Goal: Task Accomplishment & Management: Manage account settings

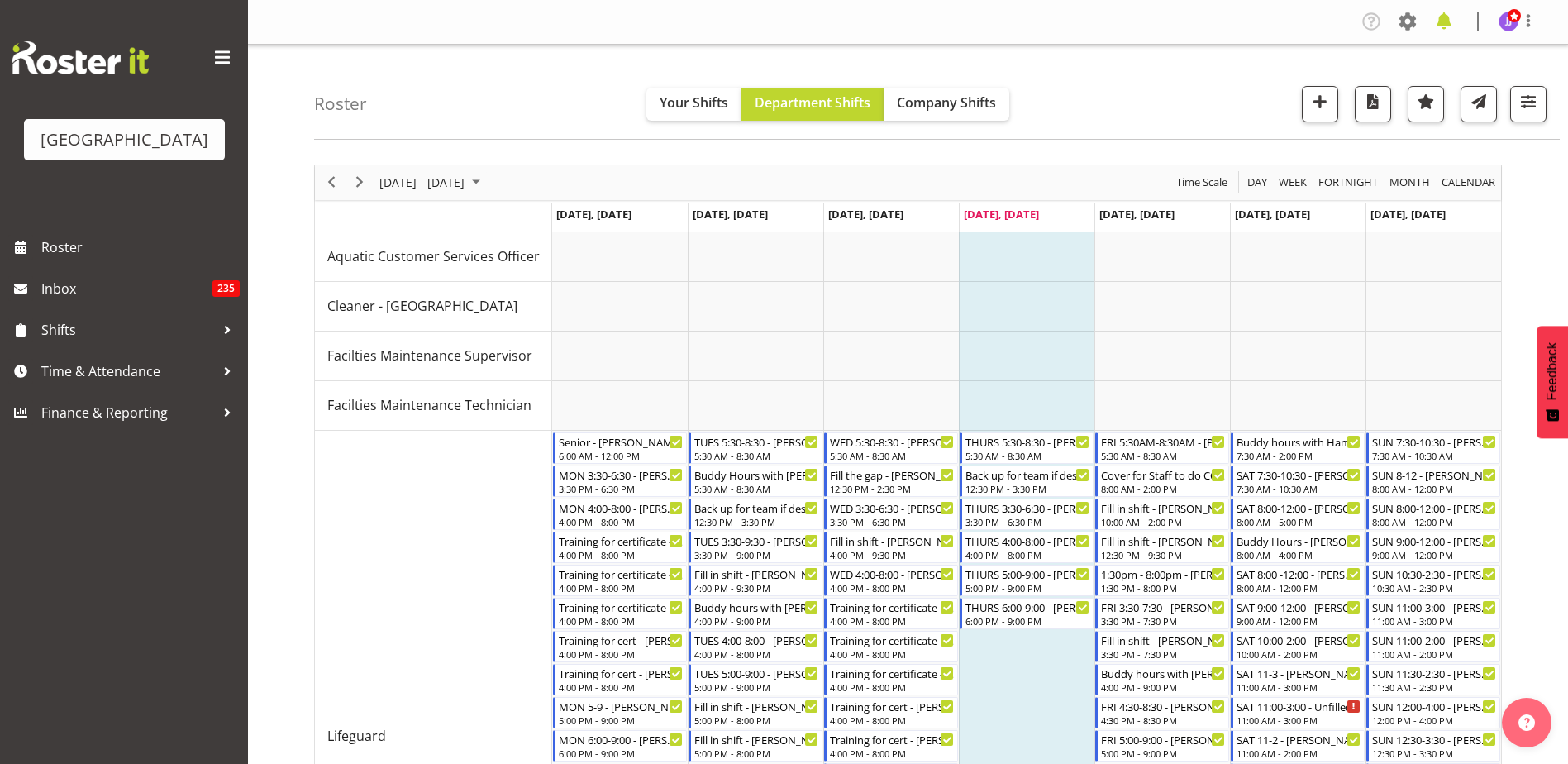
click at [1456, 13] on div "Company Settings Roles & Skills Tasks Jobs Employees Locations & Departments Ac…" at bounding box center [1454, 22] width 193 height 28
click at [1452, 15] on span at bounding box center [1443, 22] width 27 height 27
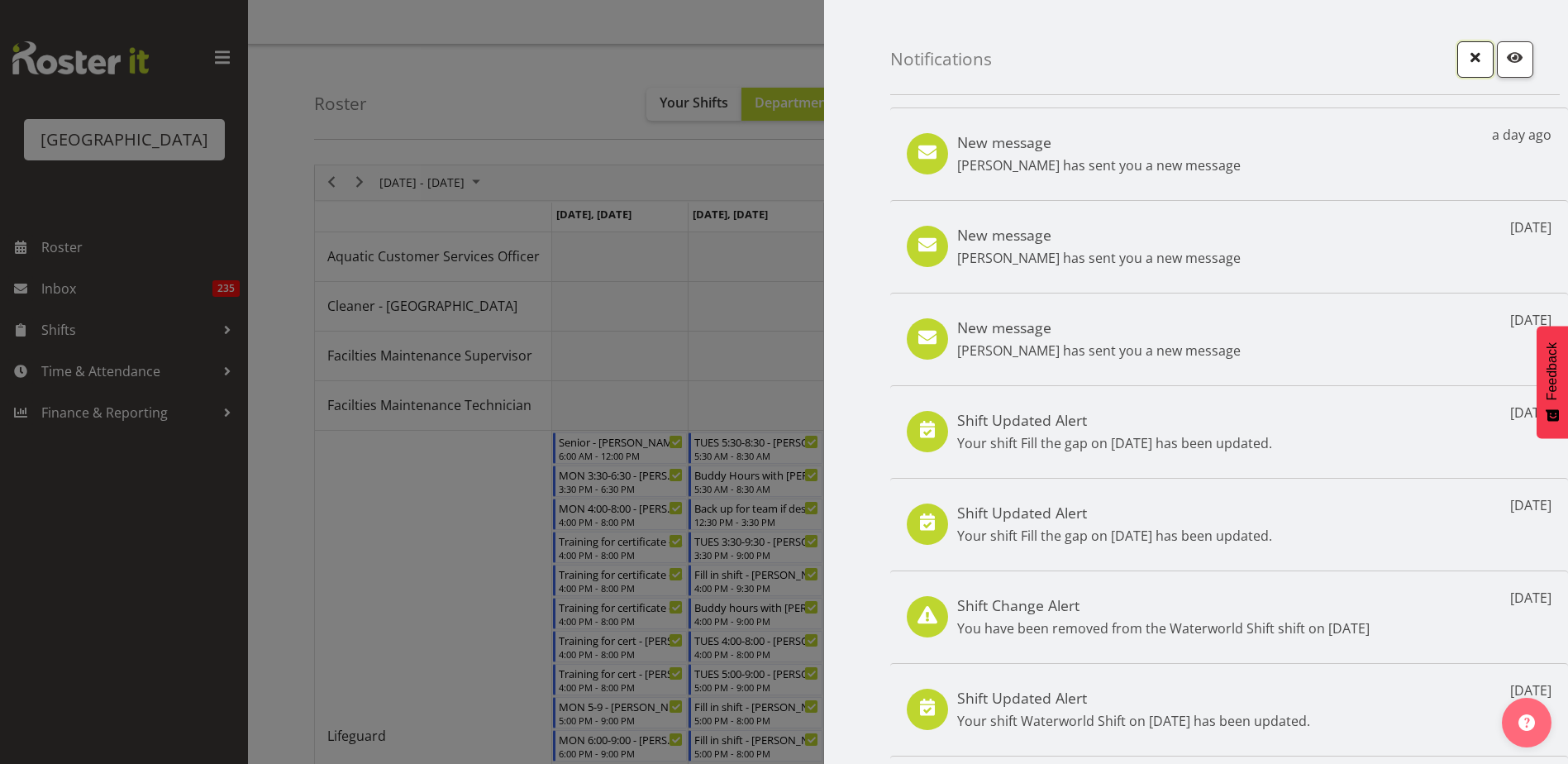
click at [1464, 50] on span "button" at bounding box center [1475, 56] width 22 height 22
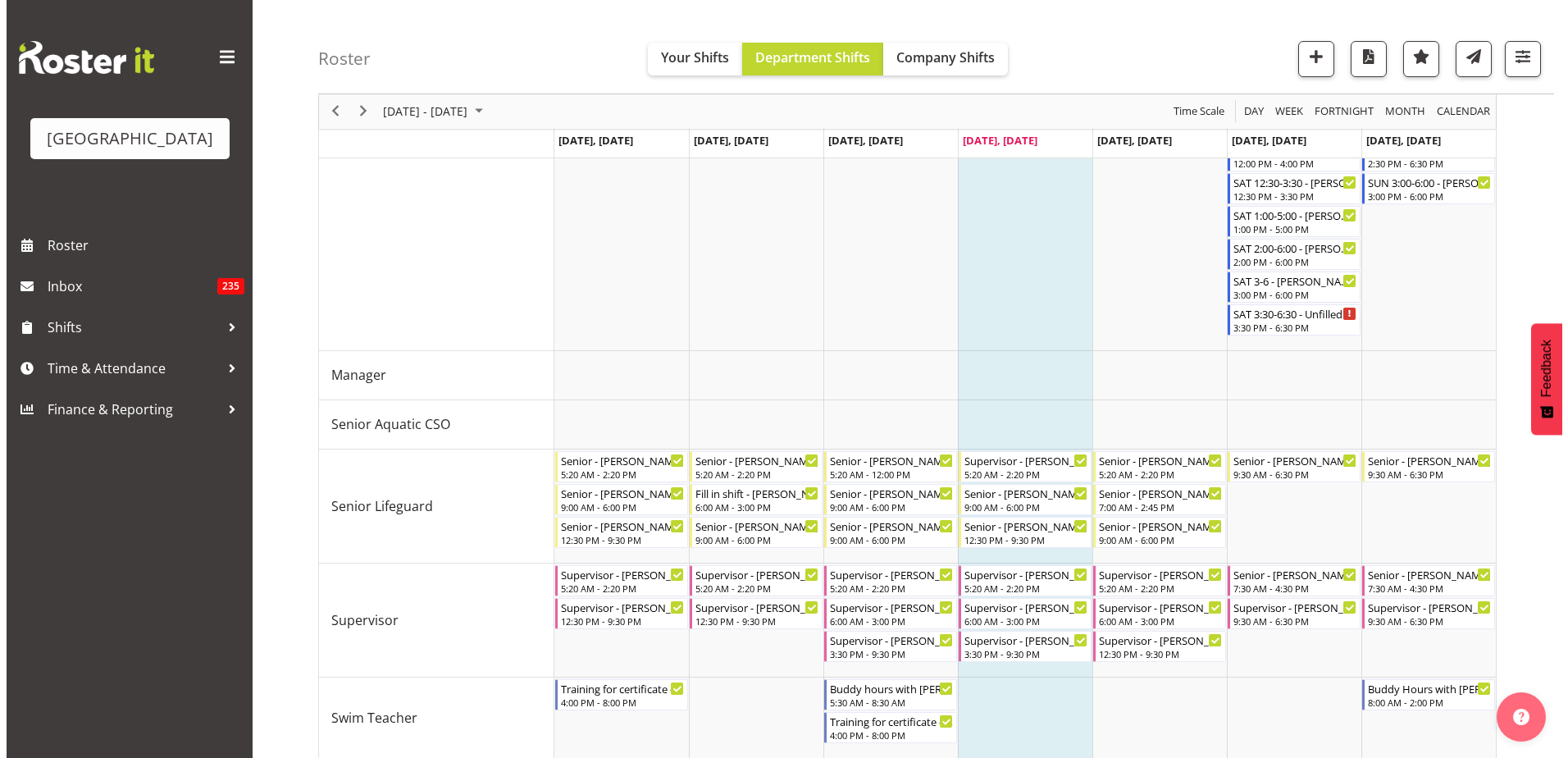
scroll to position [696, 0]
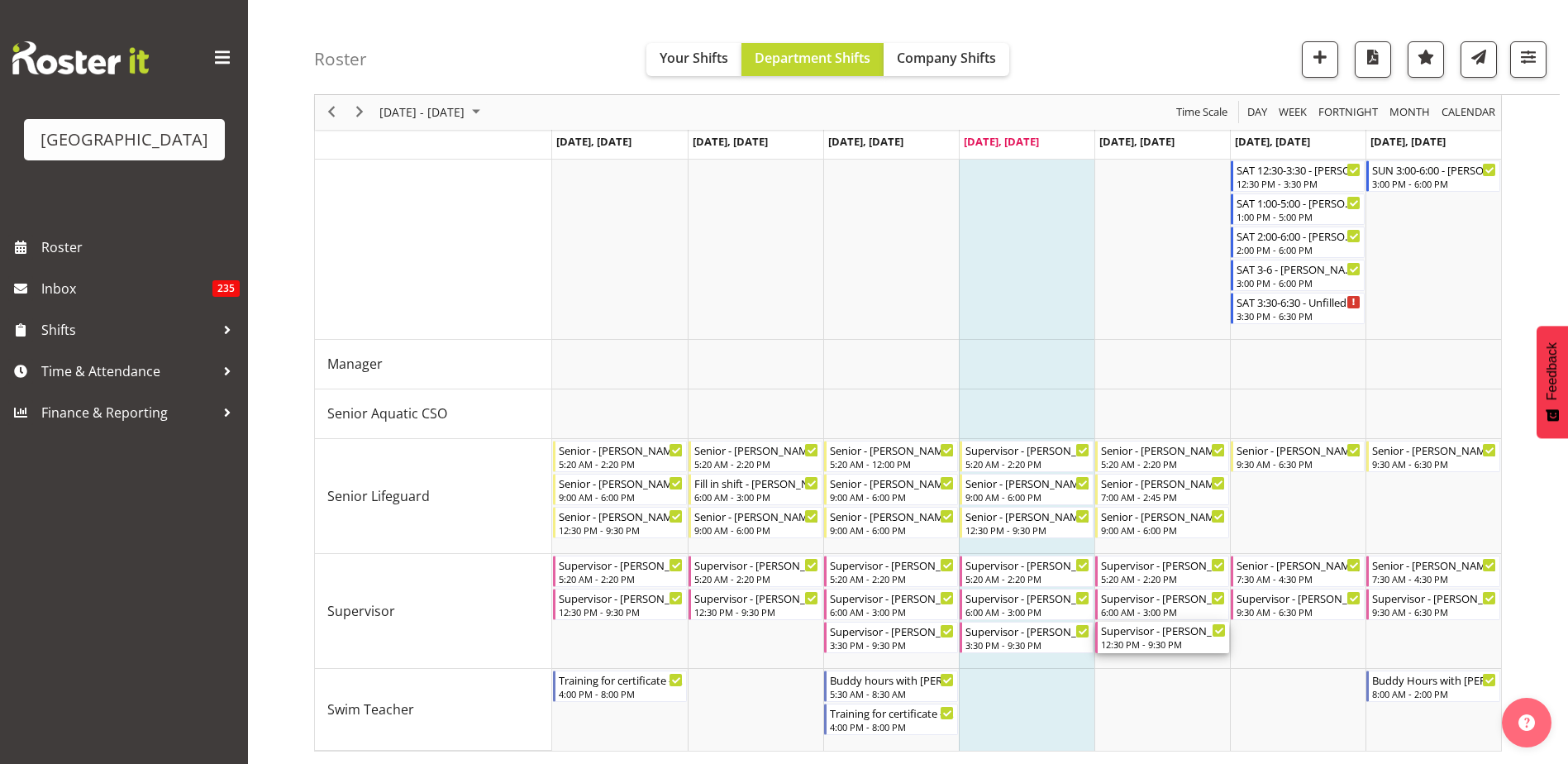
click at [1133, 636] on div "Supervisor - [PERSON_NAME]" at bounding box center [1163, 629] width 125 height 16
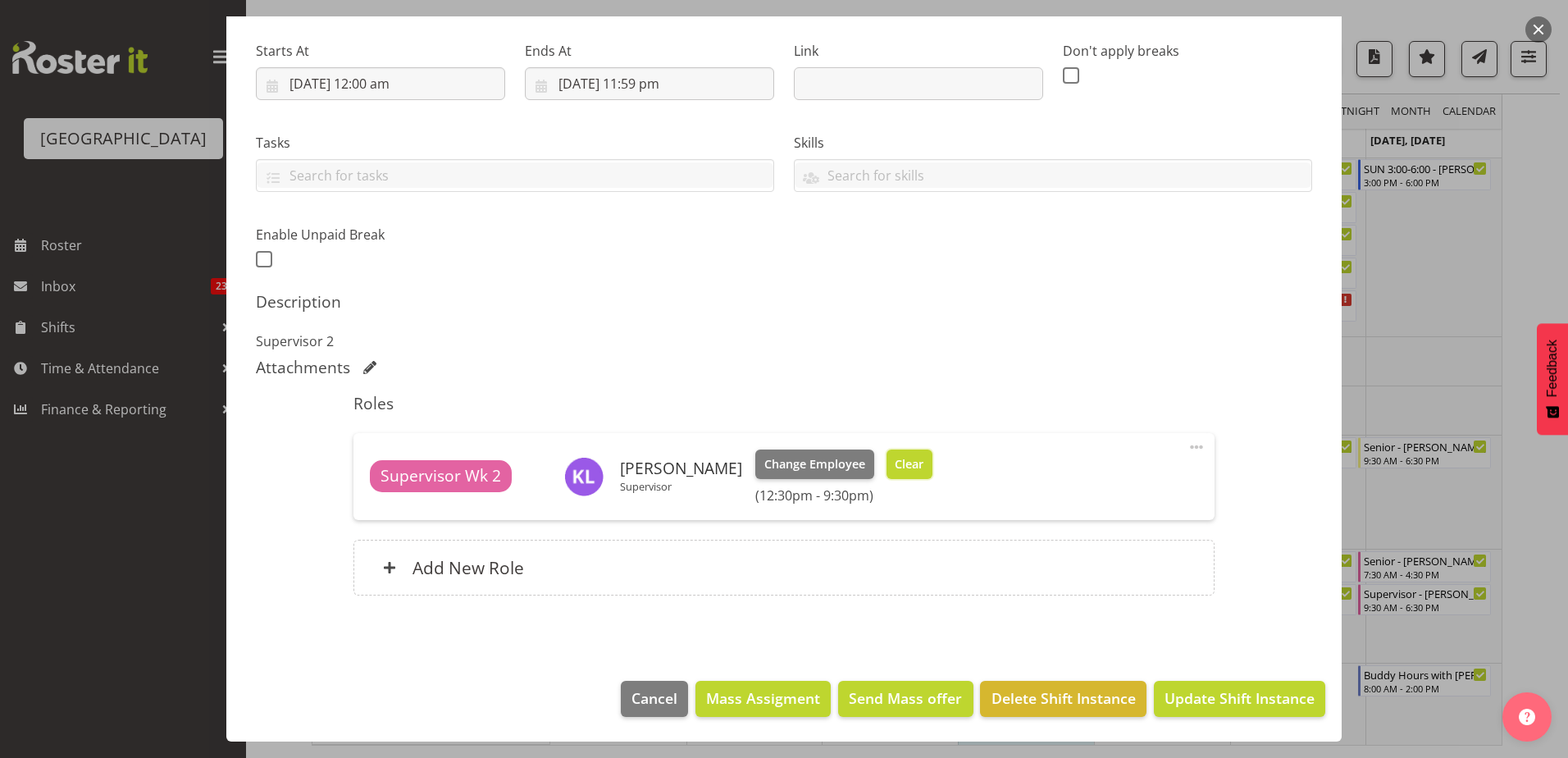
click at [895, 468] on span "Clear" at bounding box center [909, 464] width 28 height 18
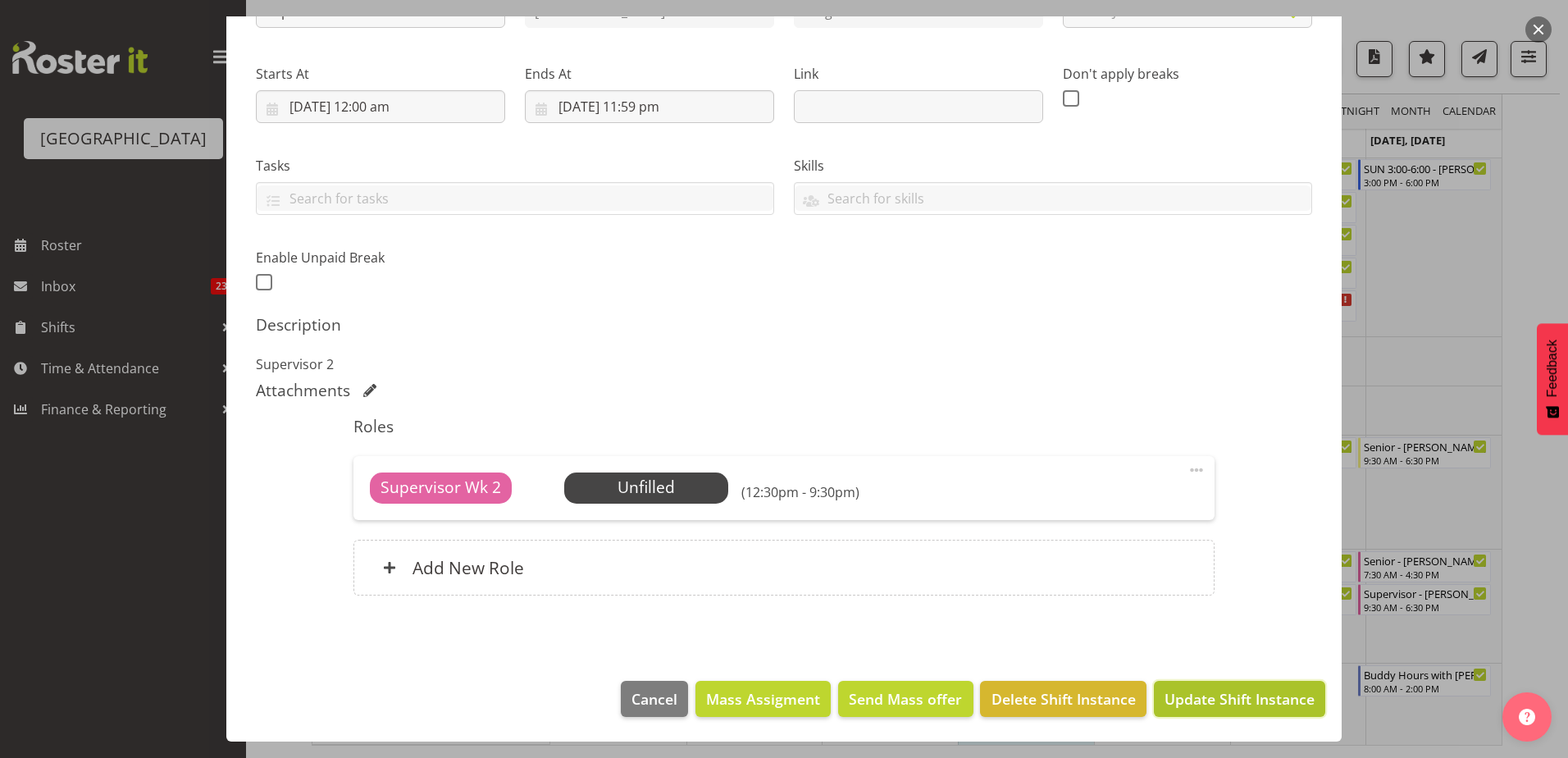
click at [1222, 695] on span "Update Shift Instance" at bounding box center [1239, 698] width 150 height 21
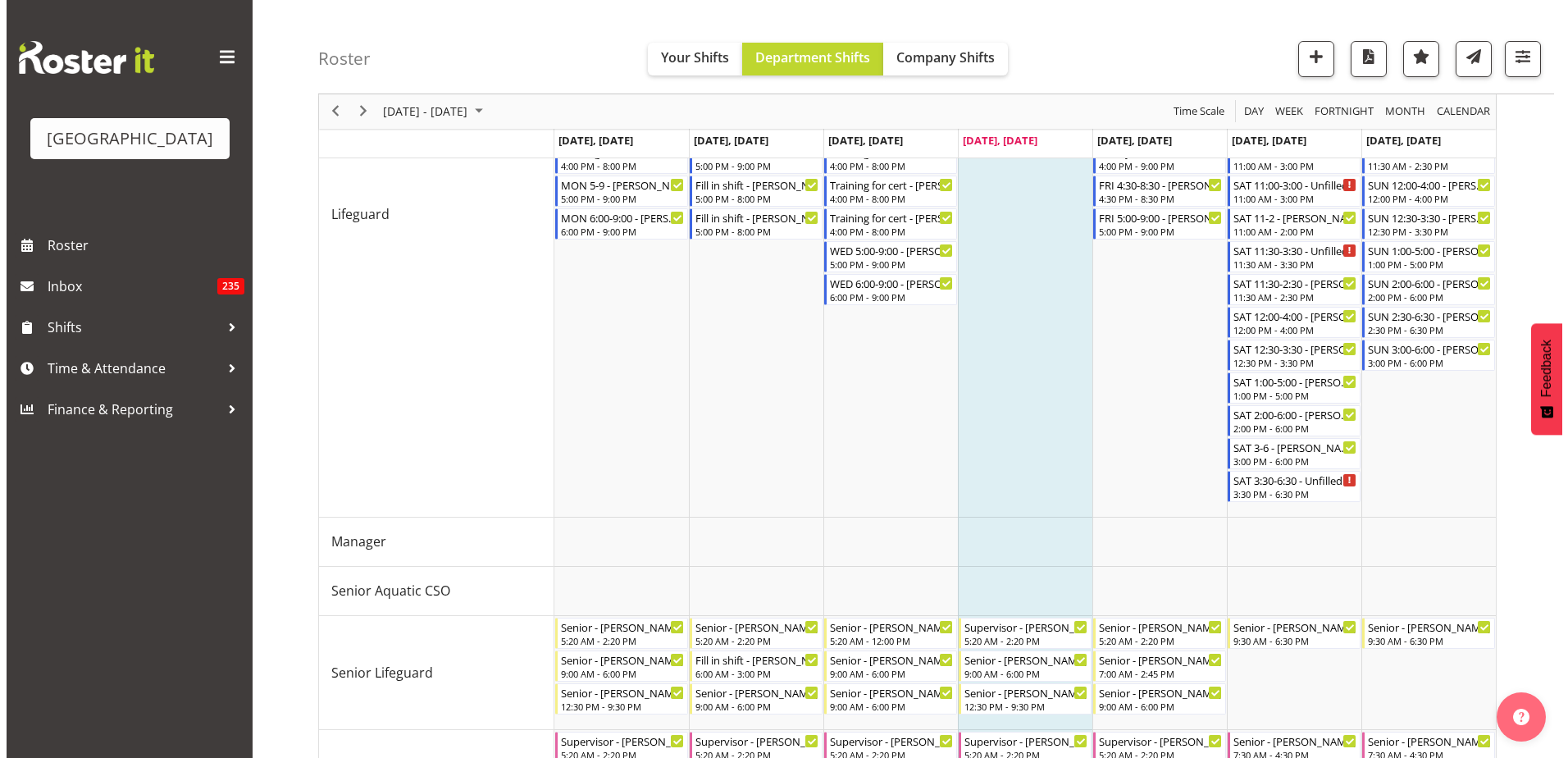
scroll to position [696, 0]
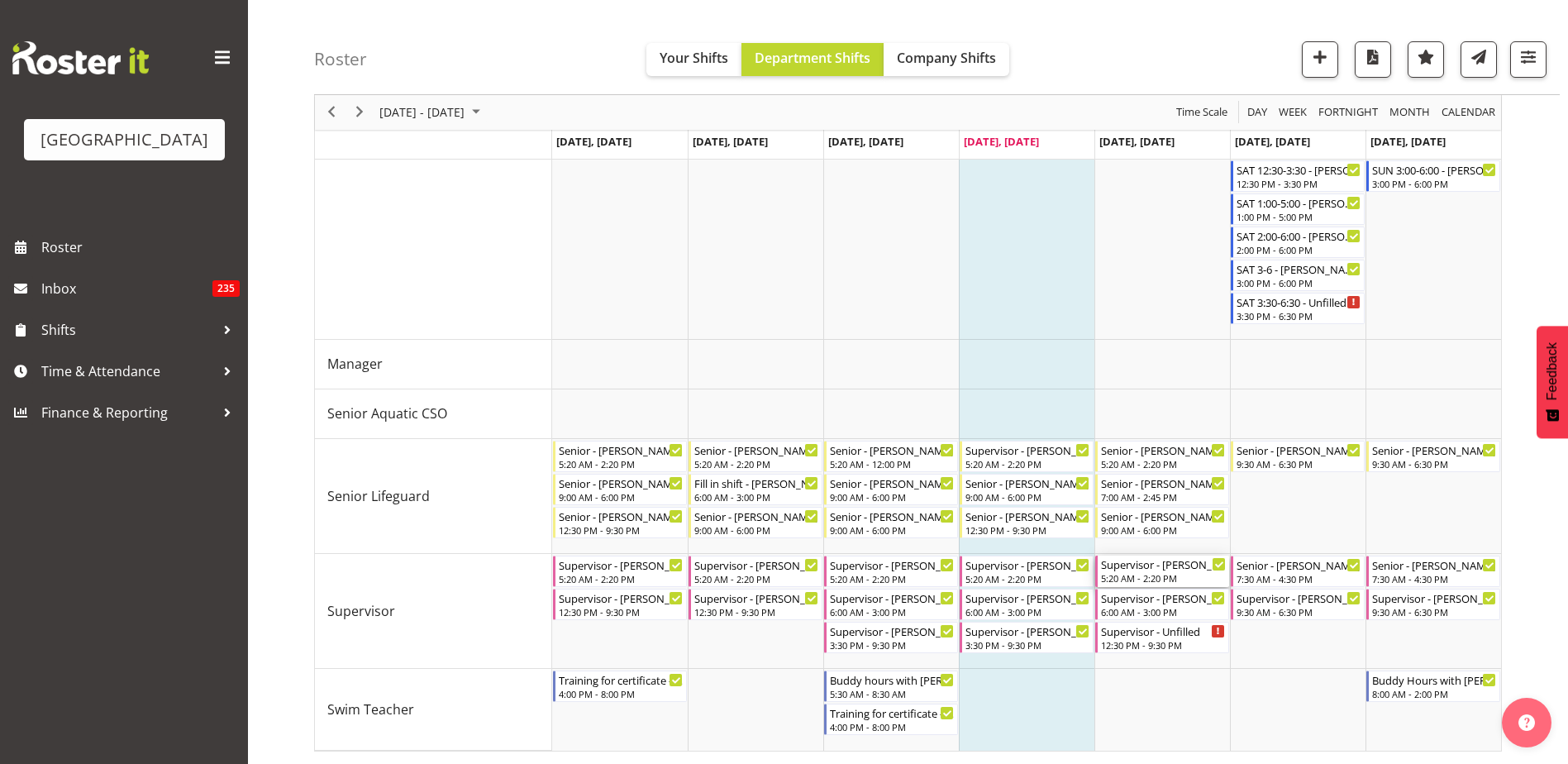
click at [1182, 570] on div "Supervisor - [PERSON_NAME]" at bounding box center [1163, 563] width 125 height 16
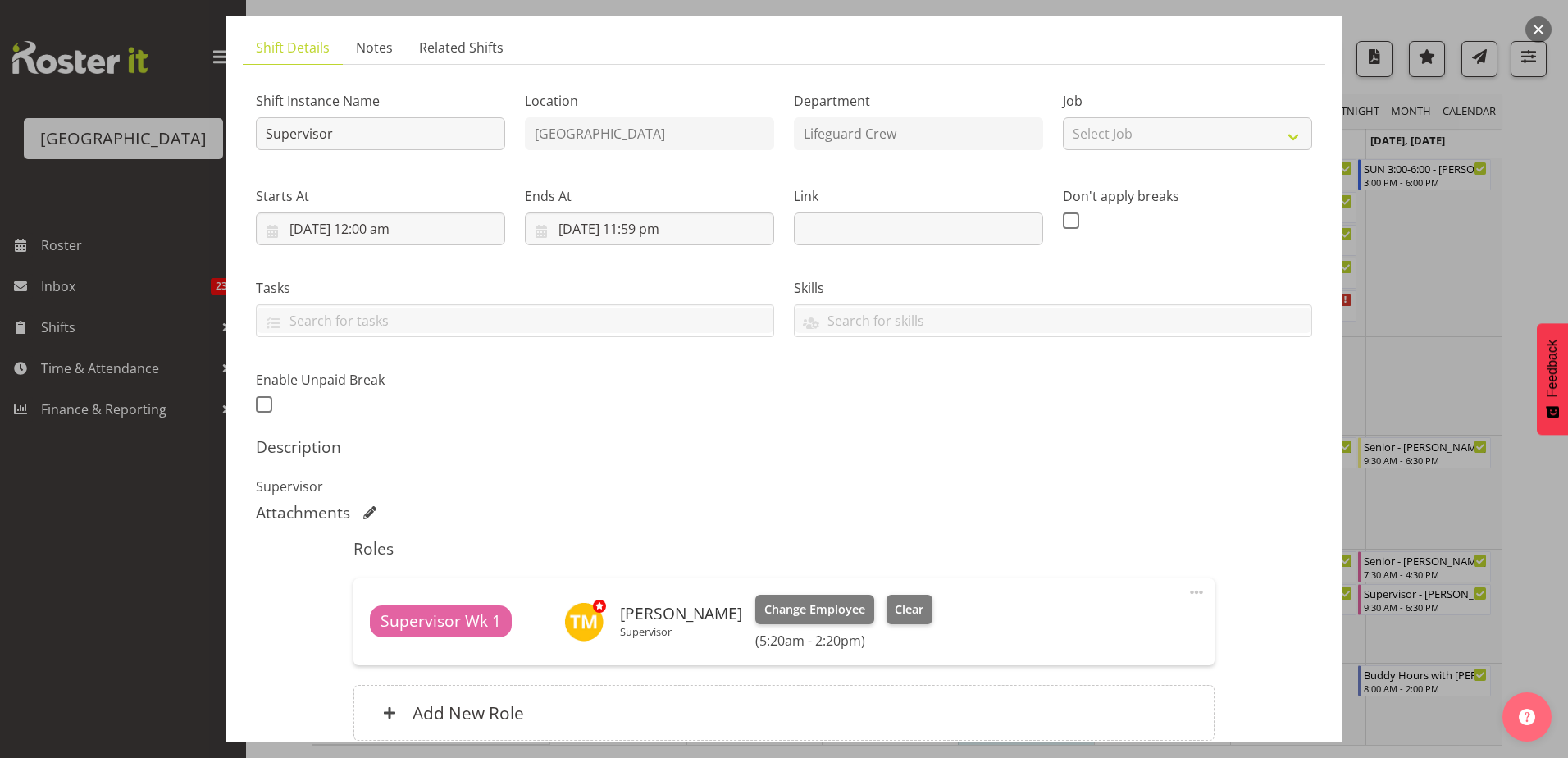
scroll to position [164, 0]
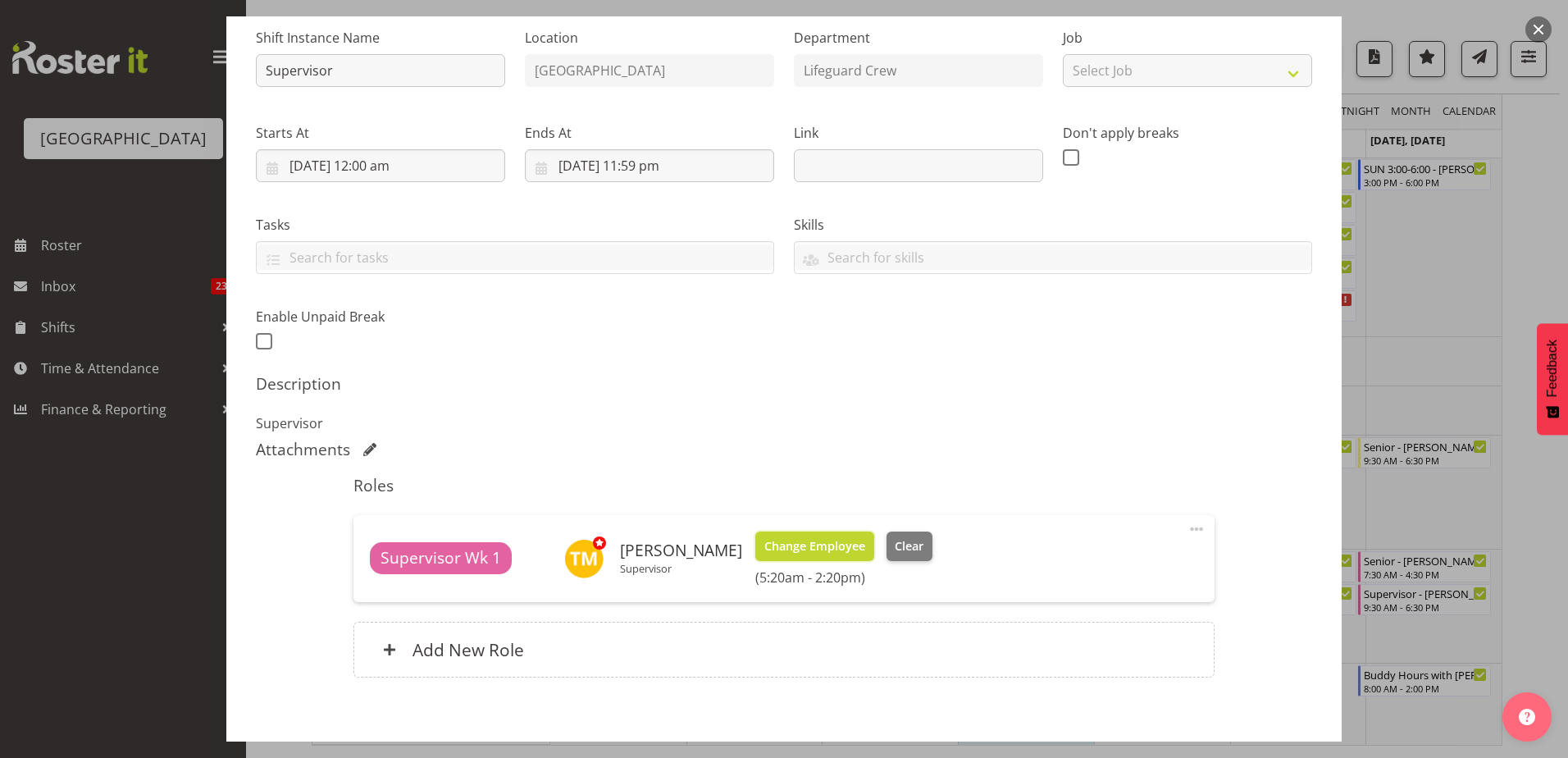
click at [797, 546] on button "Change Employee" at bounding box center [815, 546] width 119 height 29
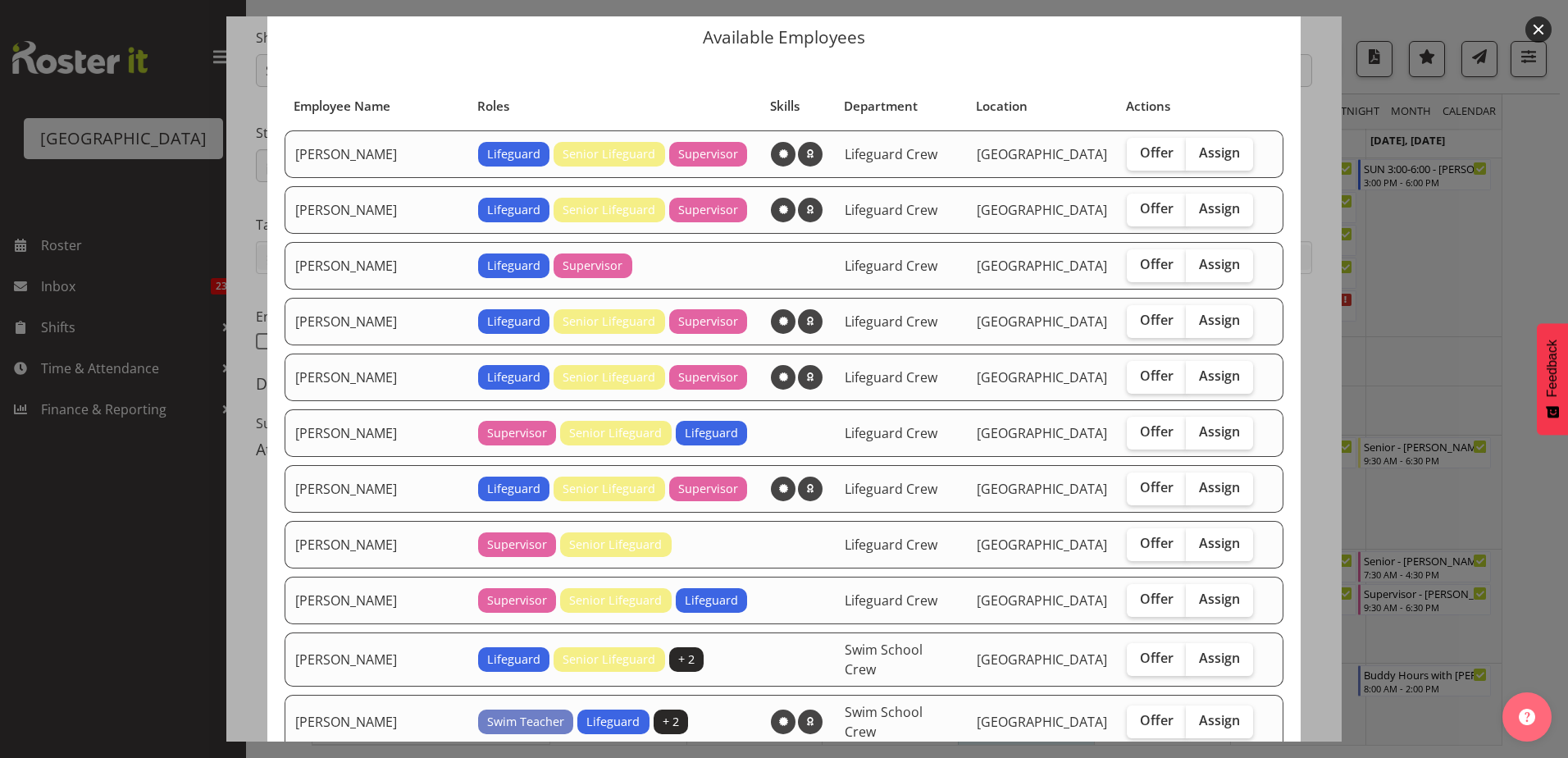
scroll to position [82, 0]
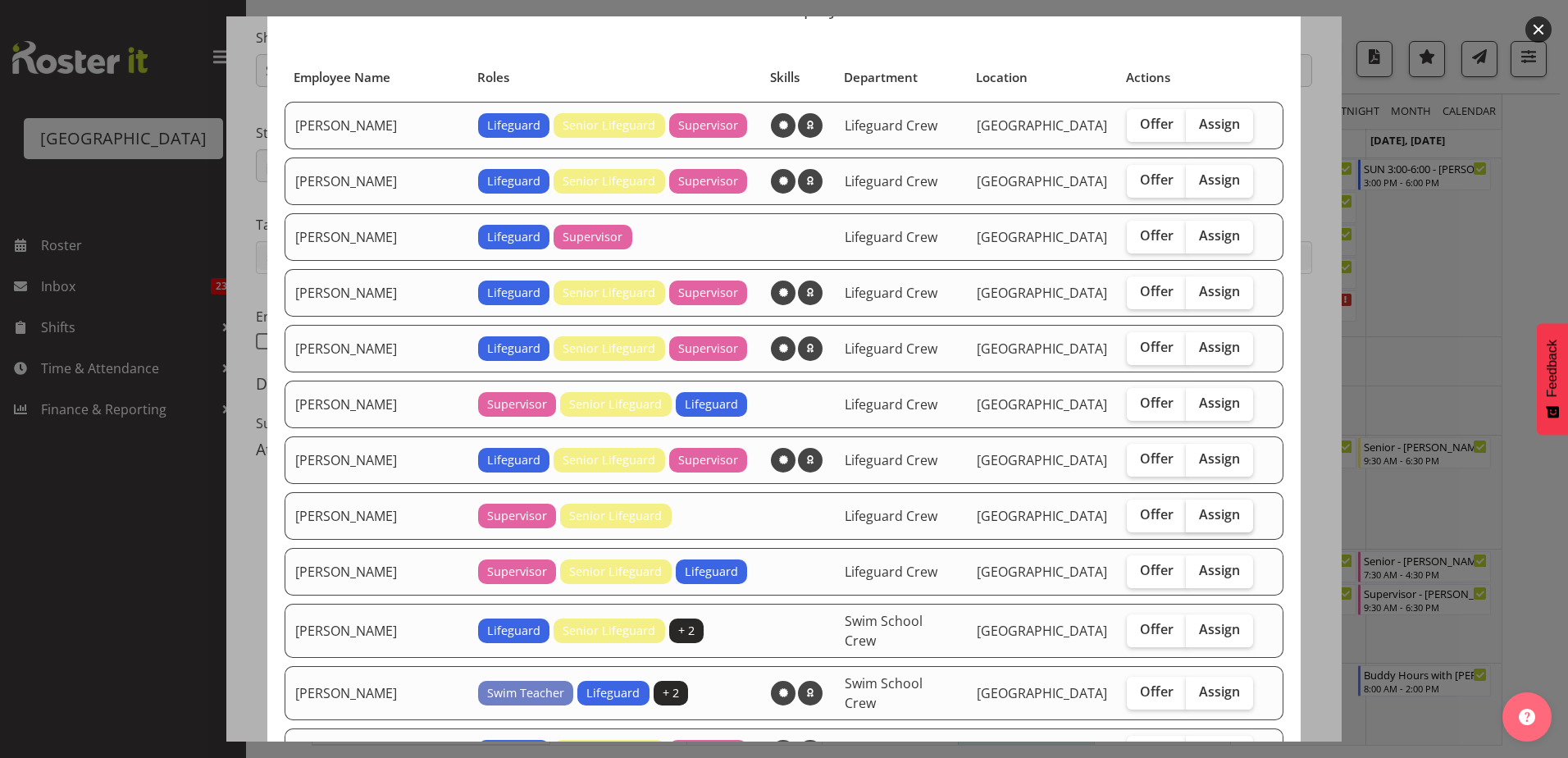
click at [1199, 520] on span "Assign" at bounding box center [1219, 513] width 41 height 16
click at [1188, 520] on input "Assign" at bounding box center [1191, 514] width 10 height 10
checkbox input "true"
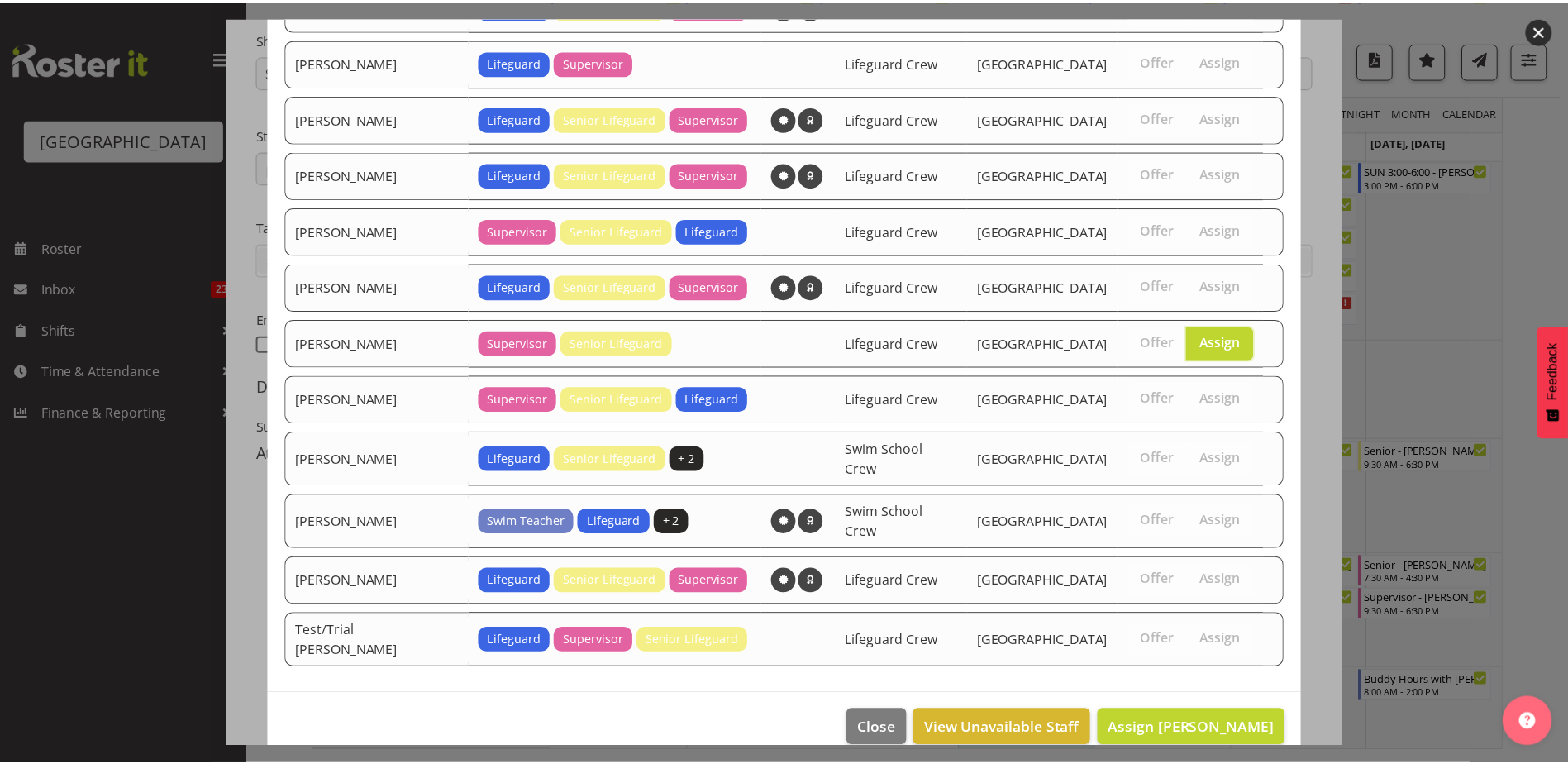
scroll to position [264, 0]
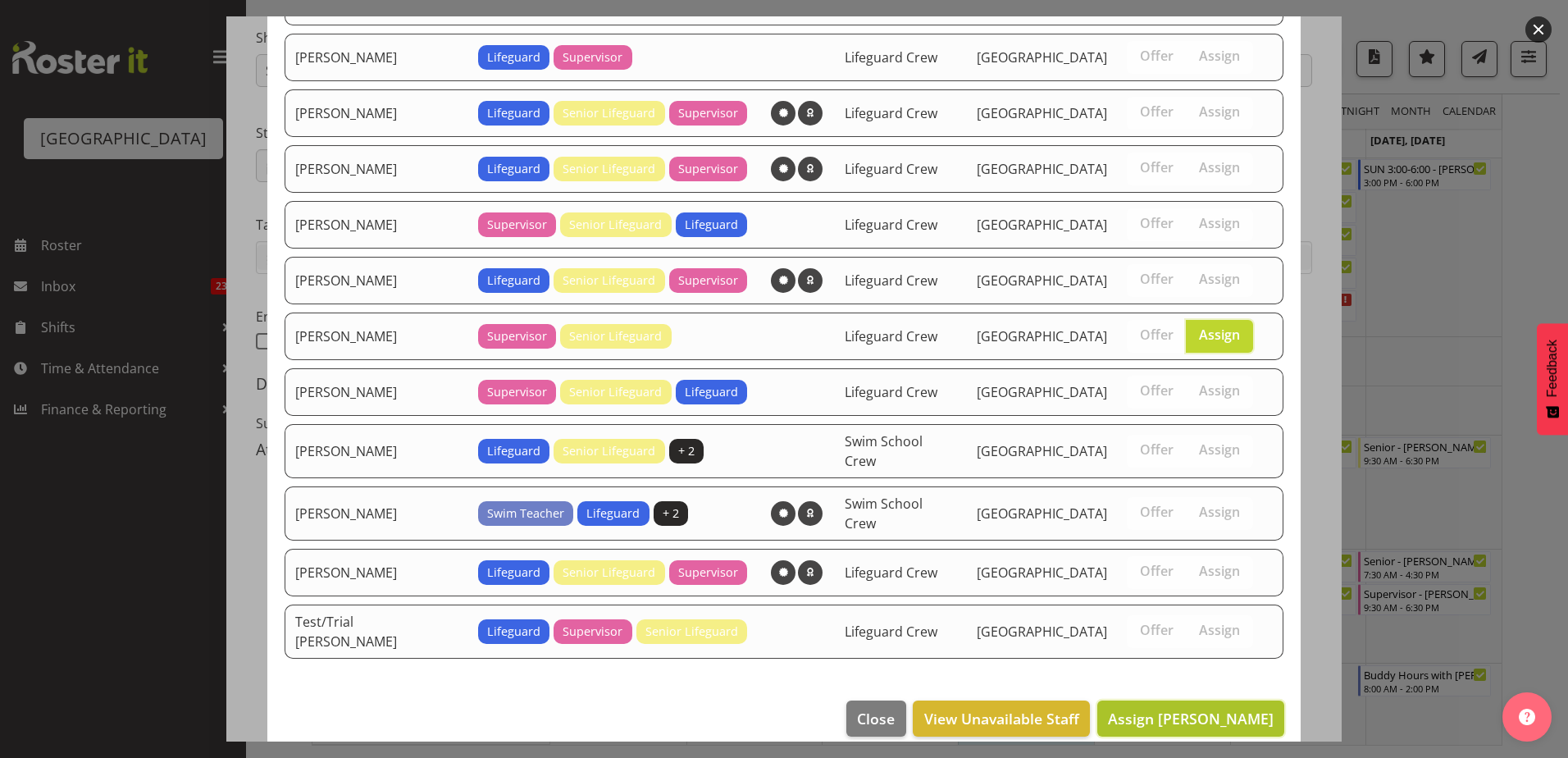
click at [1194, 708] on span "Assign [PERSON_NAME]" at bounding box center [1190, 718] width 166 height 20
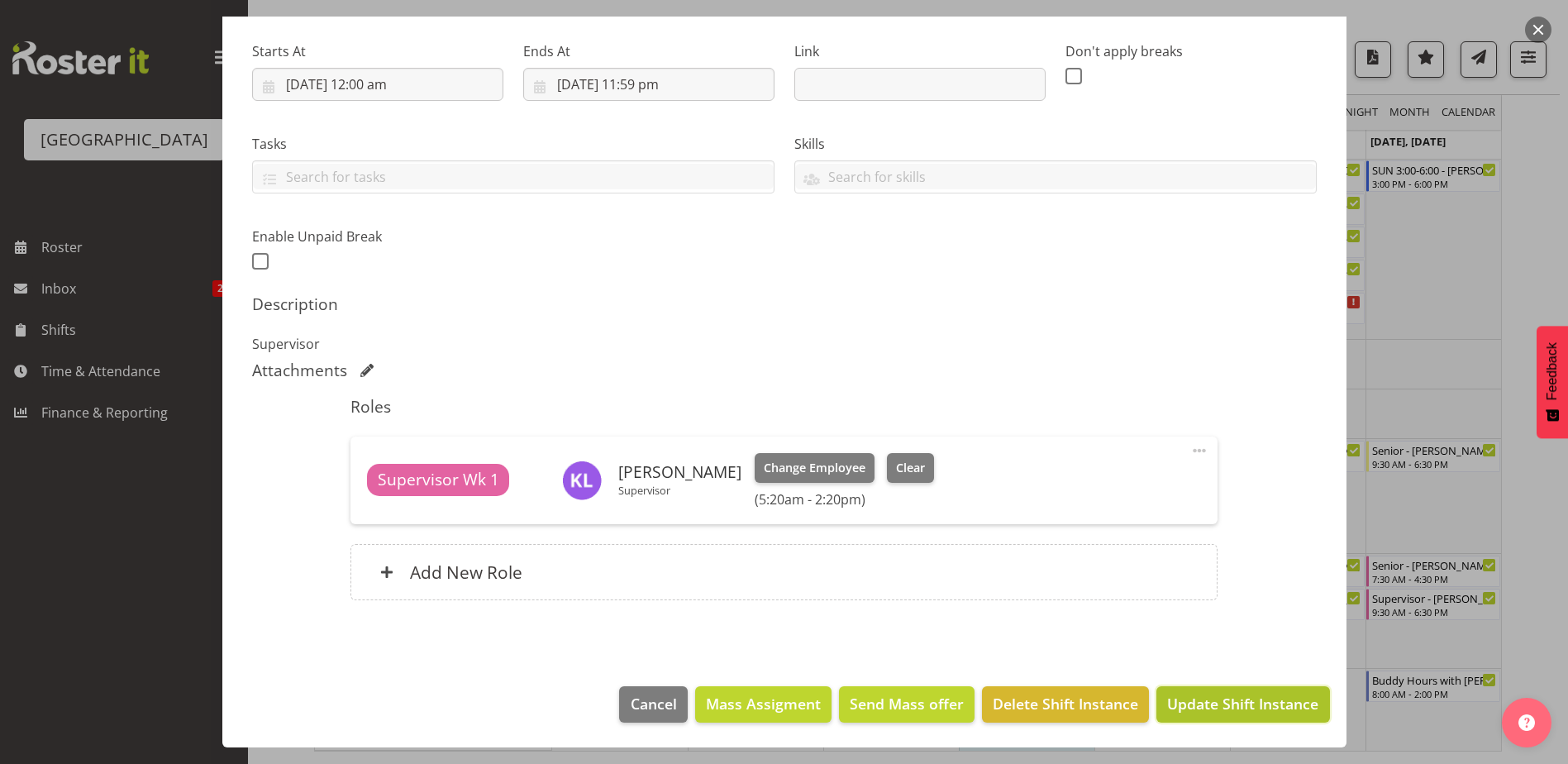
drag, startPoint x: 1268, startPoint y: 703, endPoint x: 1156, endPoint y: 558, distance: 183.2
click at [1267, 703] on span "Update Shift Instance" at bounding box center [1243, 703] width 151 height 22
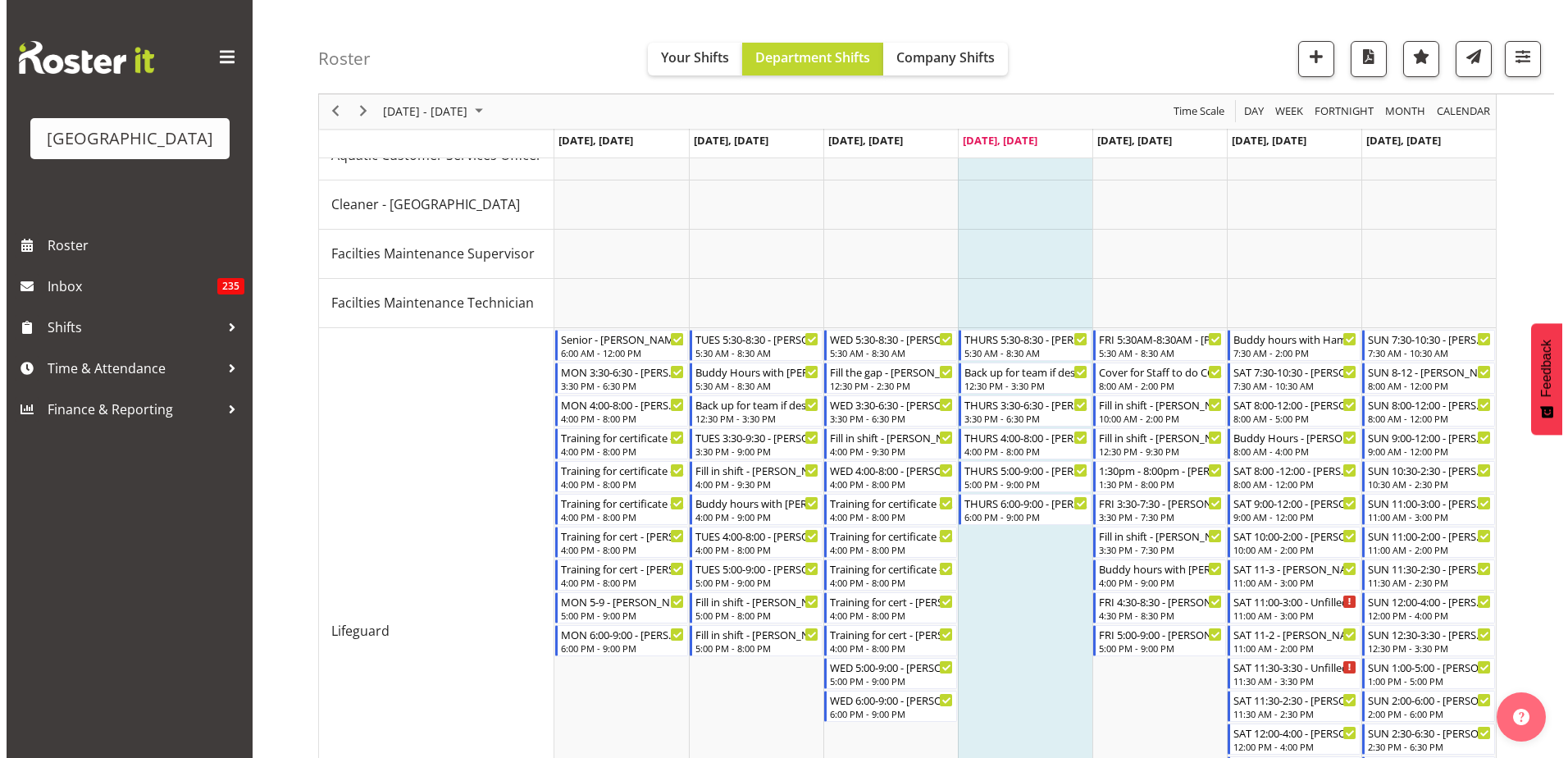
scroll to position [696, 0]
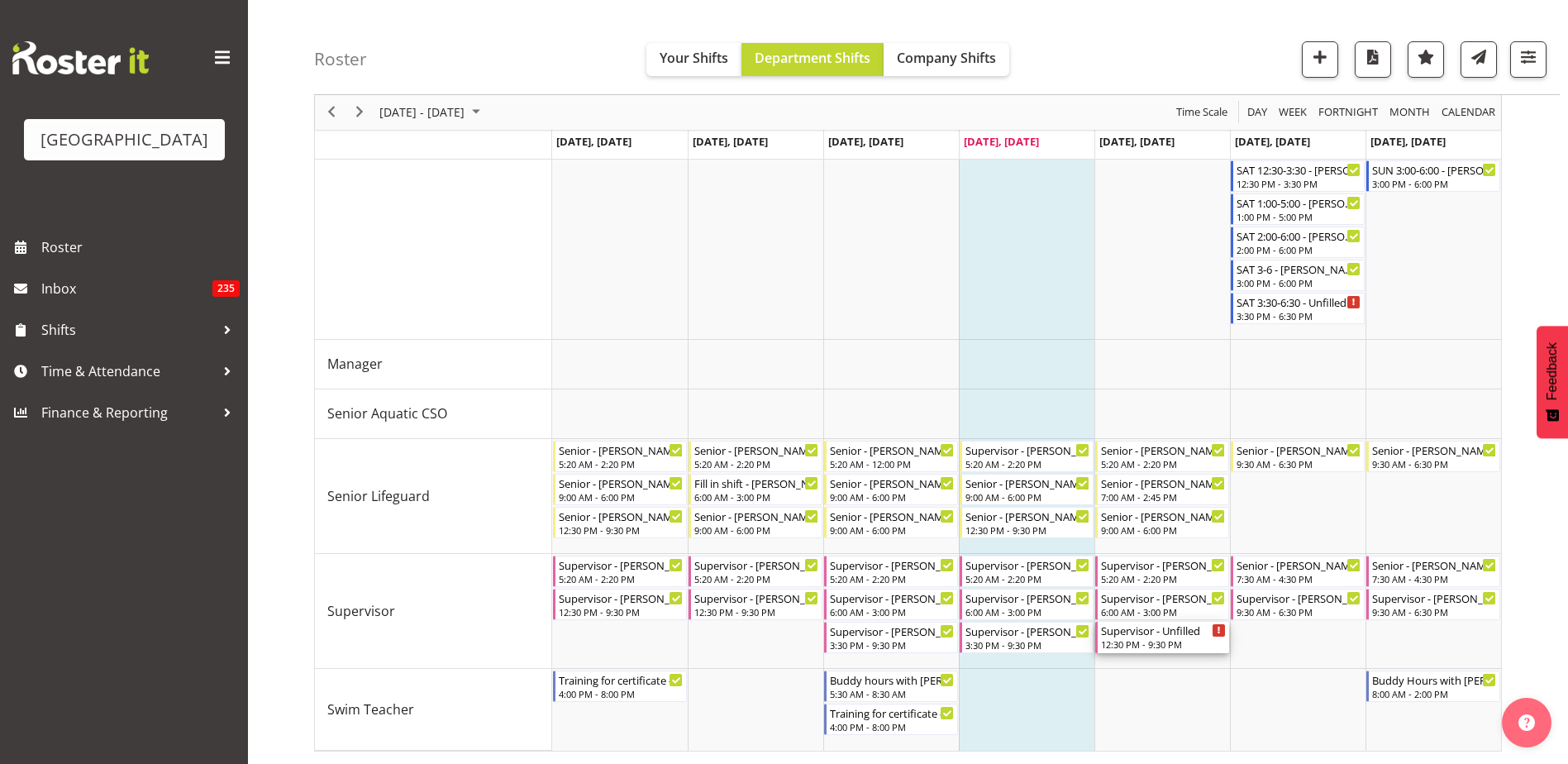
click at [1147, 639] on div "12:30 PM - 9:30 PM" at bounding box center [1163, 643] width 125 height 13
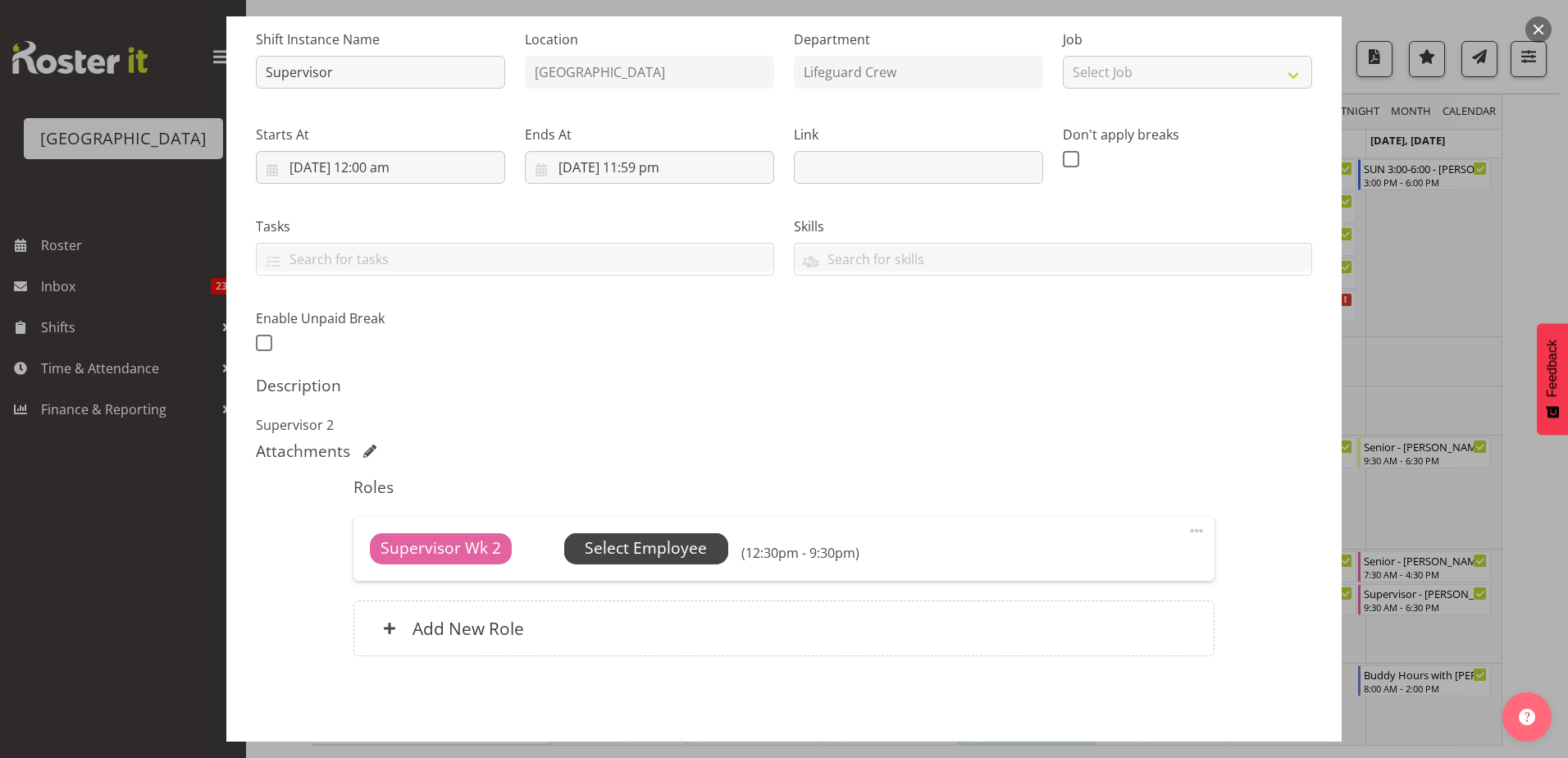
scroll to position [223, 0]
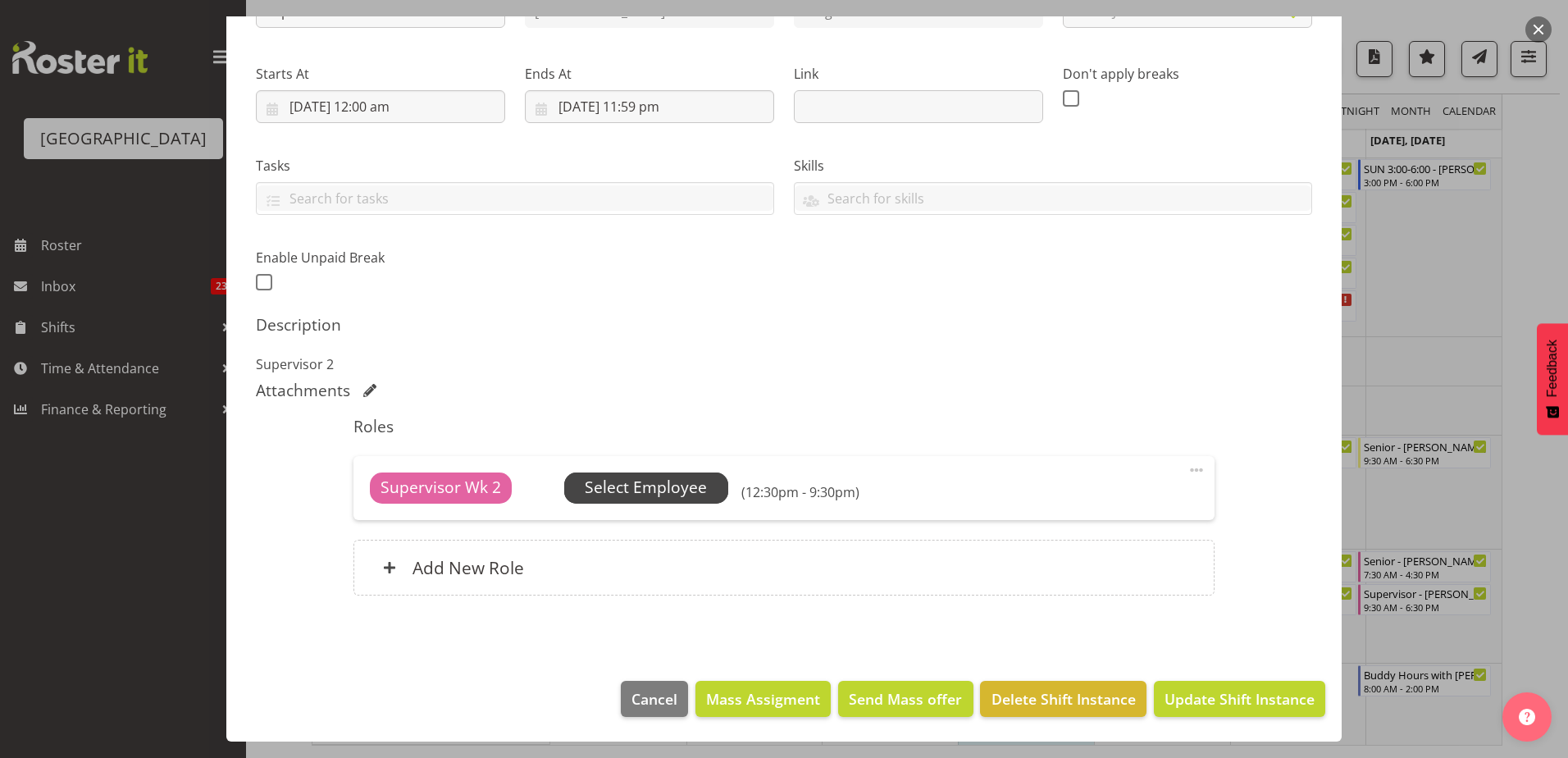
click at [650, 496] on span "Select Employee" at bounding box center [646, 488] width 122 height 24
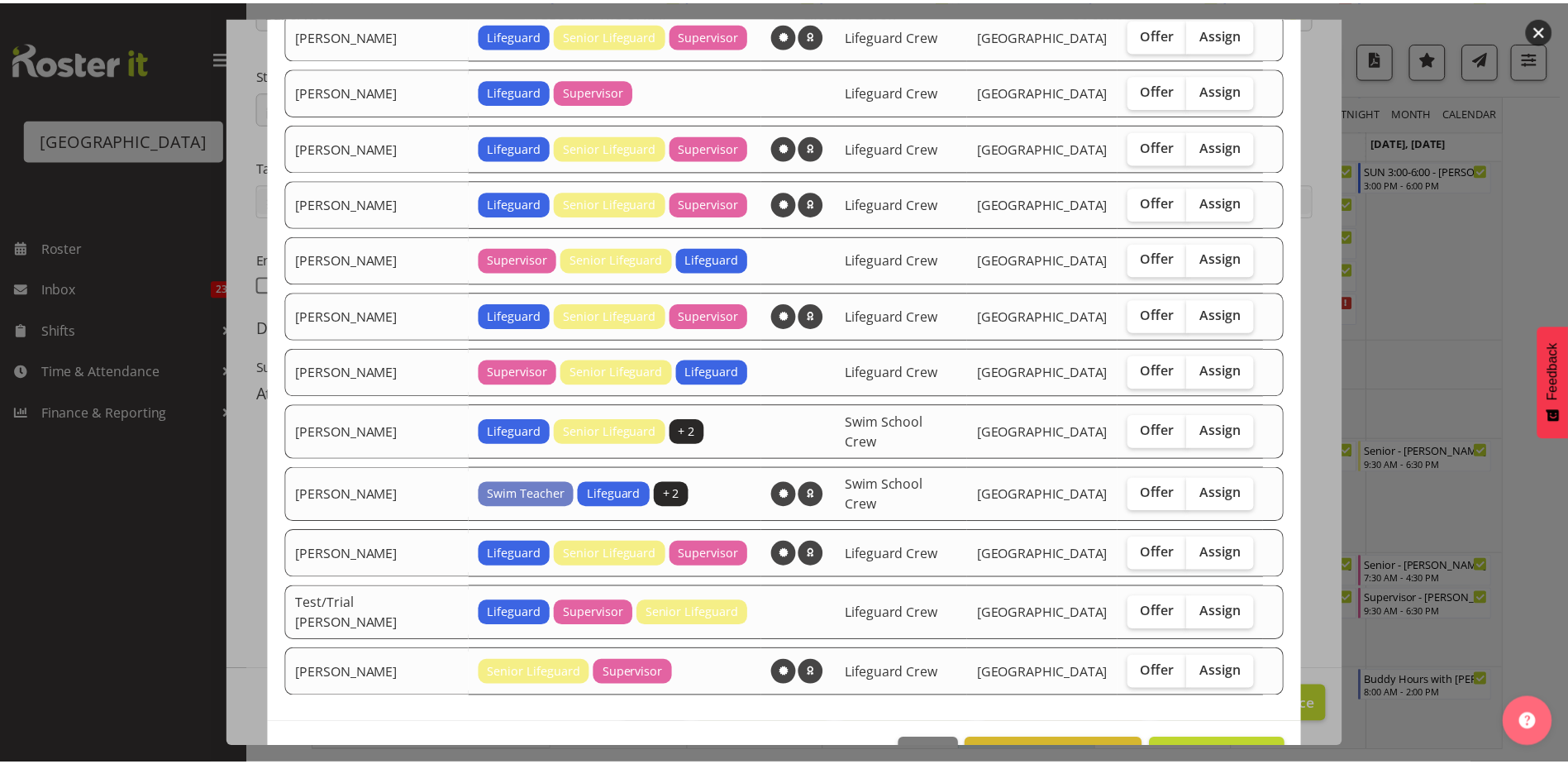
scroll to position [264, 0]
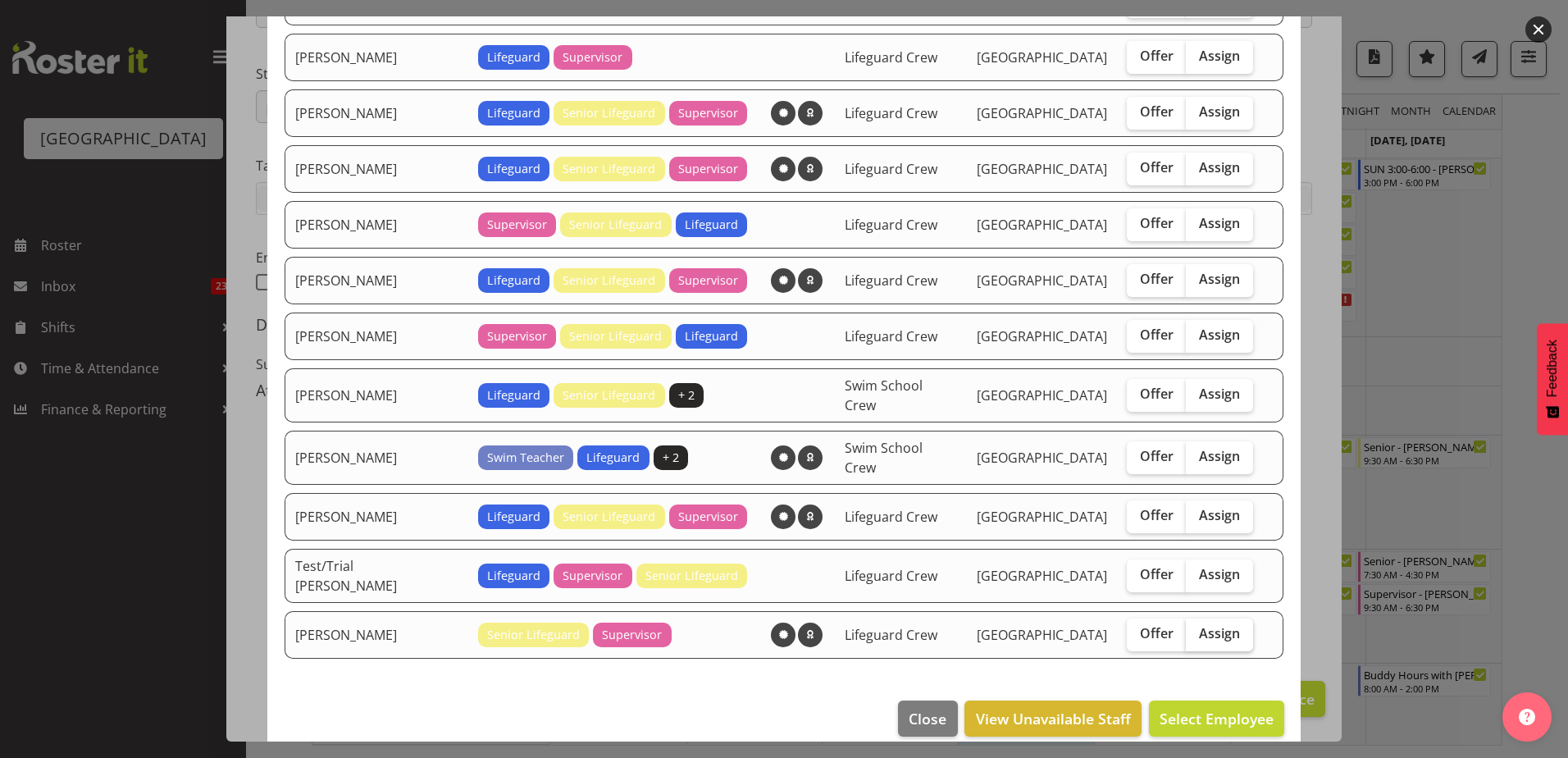
click at [1200, 625] on span "Assign" at bounding box center [1219, 633] width 41 height 16
click at [1197, 628] on input "Assign" at bounding box center [1191, 634] width 10 height 10
checkbox input "true"
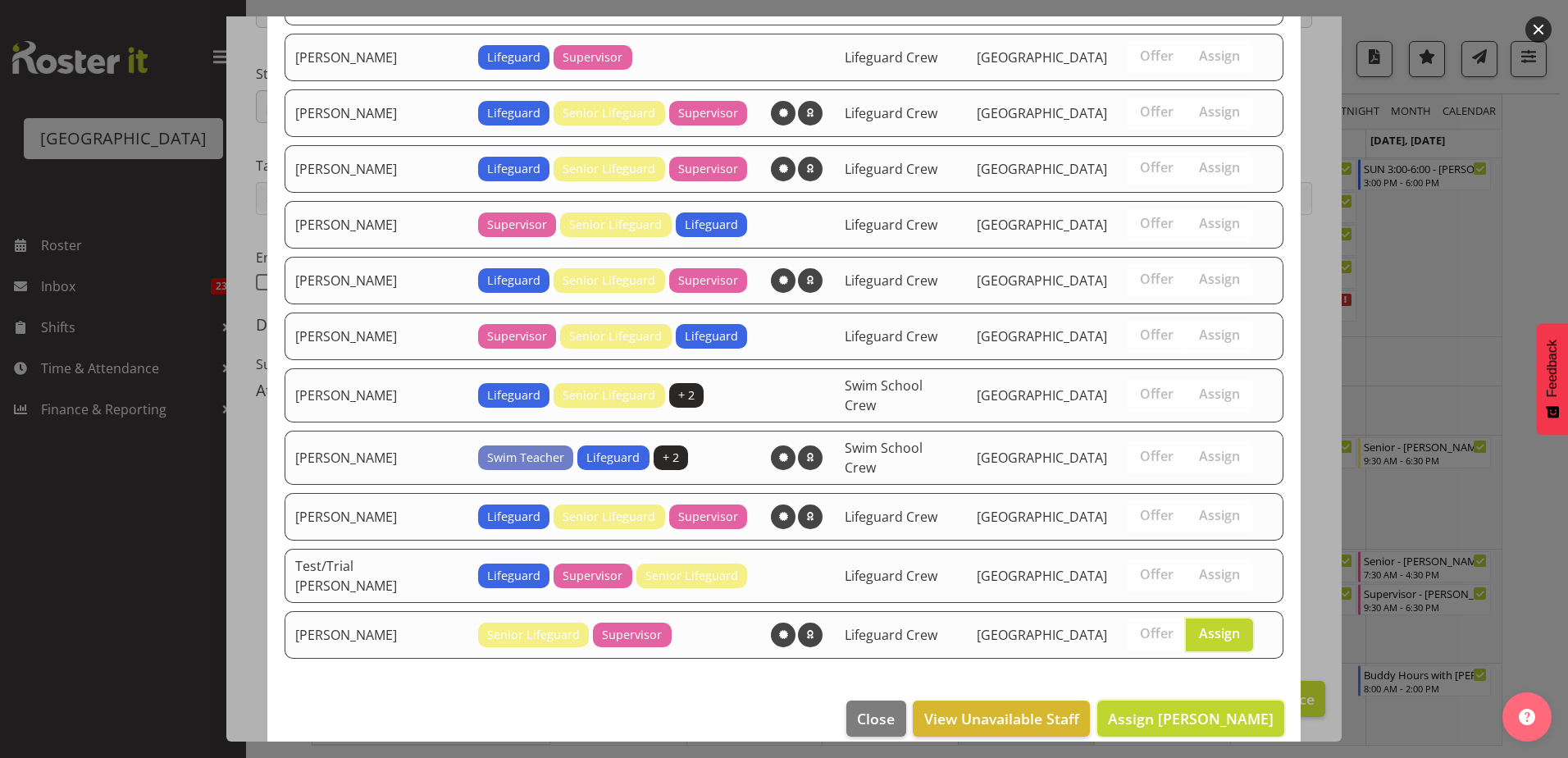
click at [1196, 708] on span "Assign [PERSON_NAME]" at bounding box center [1190, 718] width 166 height 20
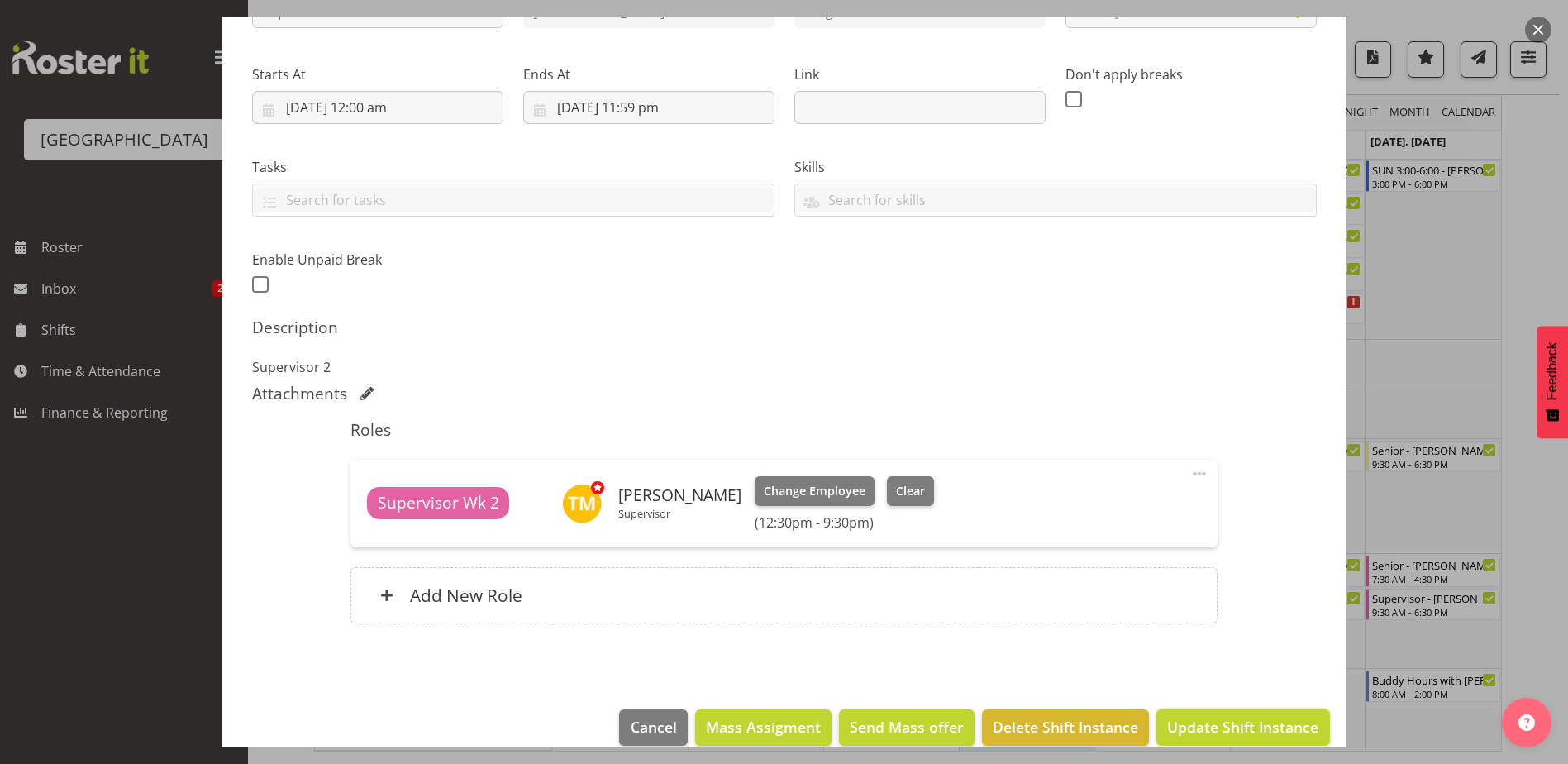
click at [1249, 722] on span "Update Shift Instance" at bounding box center [1243, 726] width 151 height 22
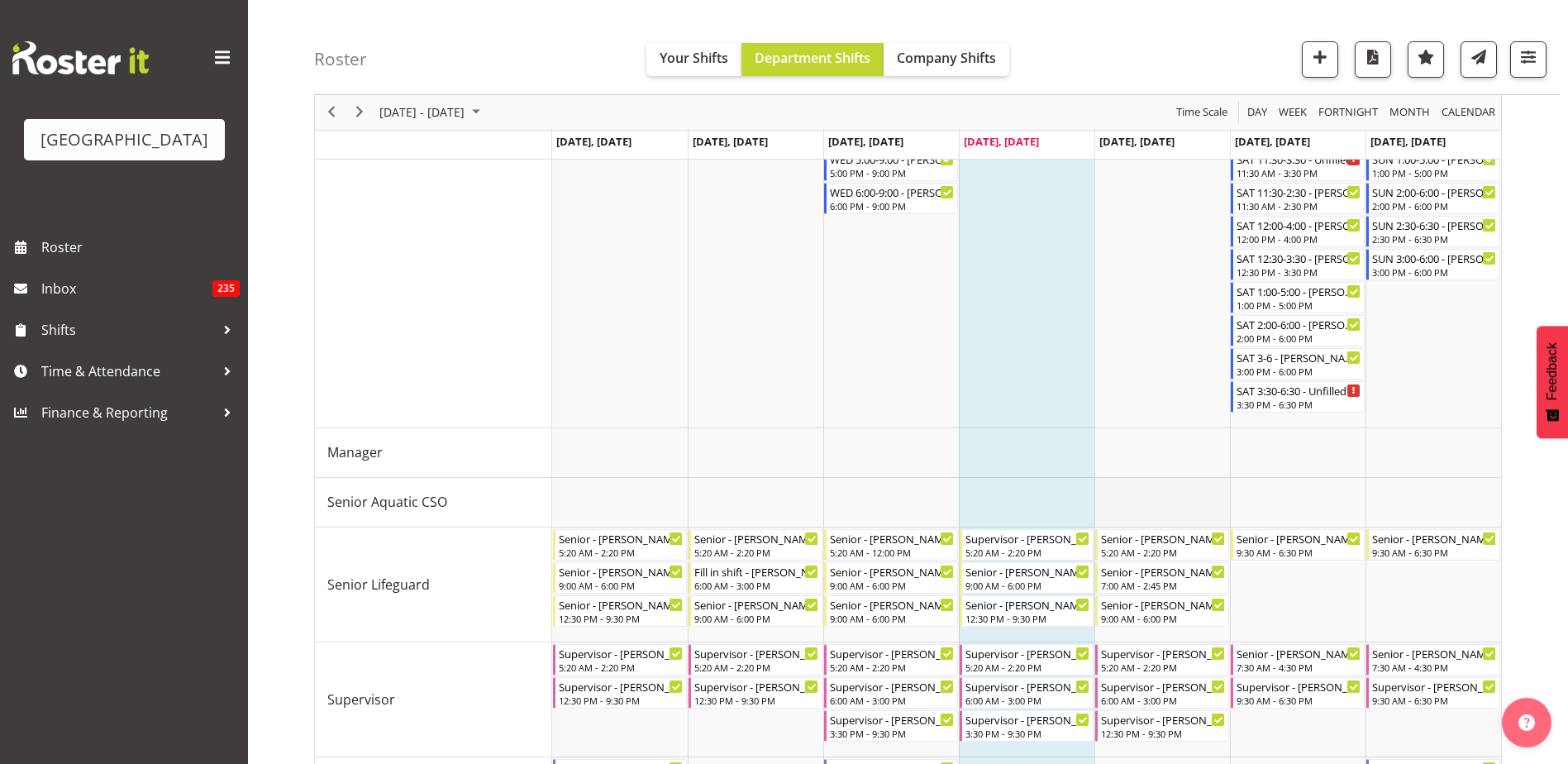
scroll to position [628, 0]
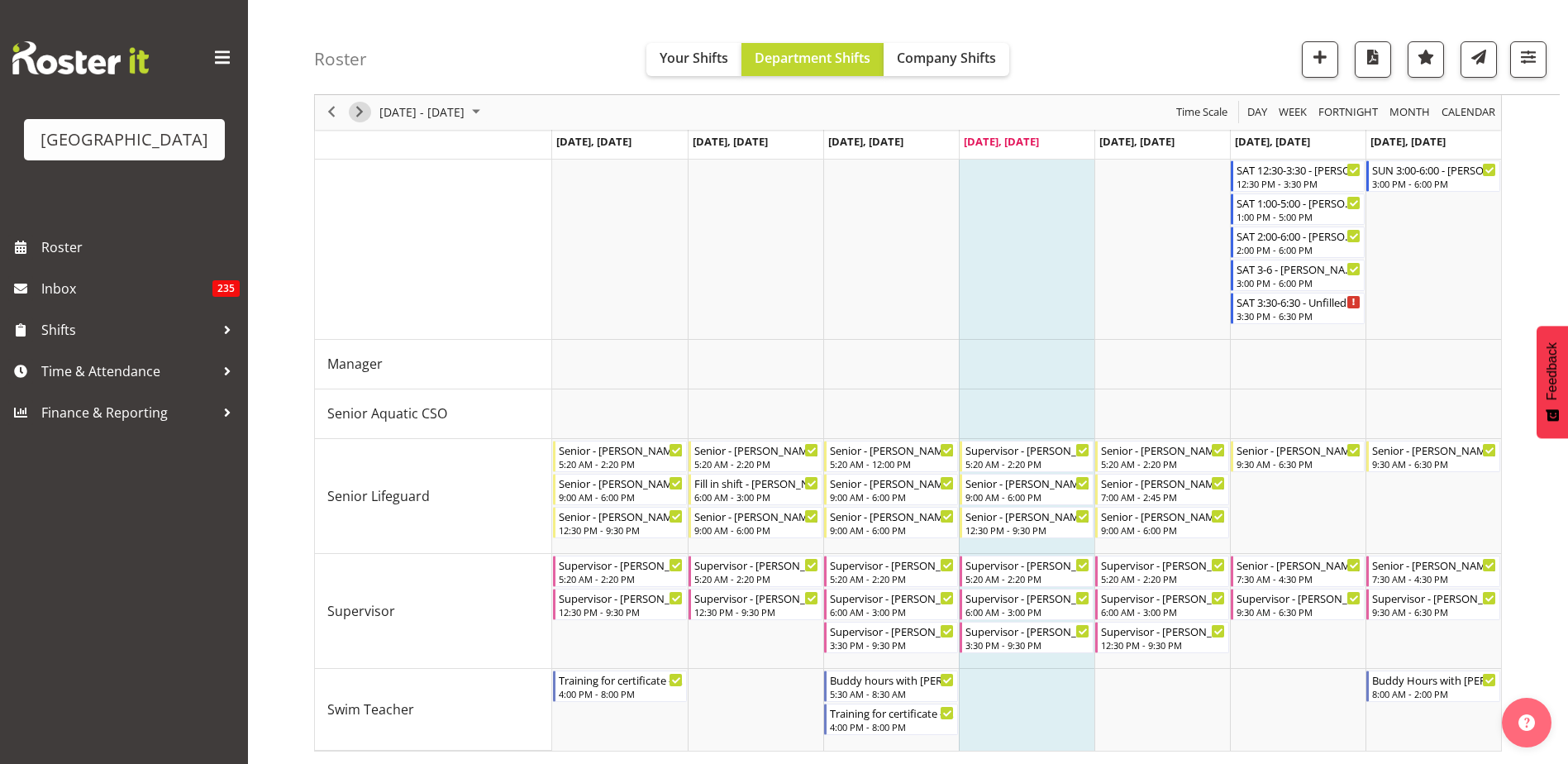
click at [360, 112] on span "Next" at bounding box center [359, 112] width 20 height 21
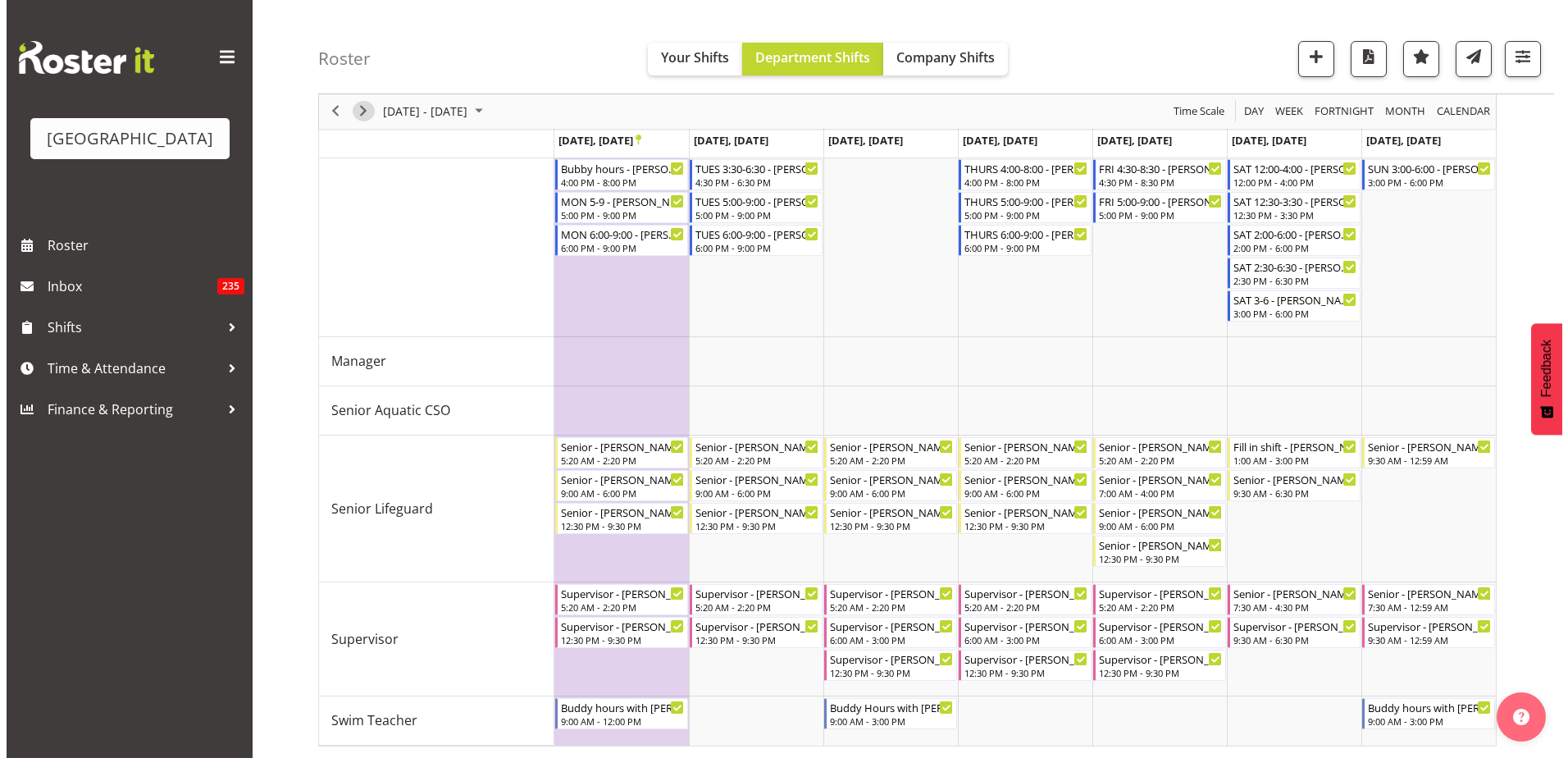
scroll to position [697, 0]
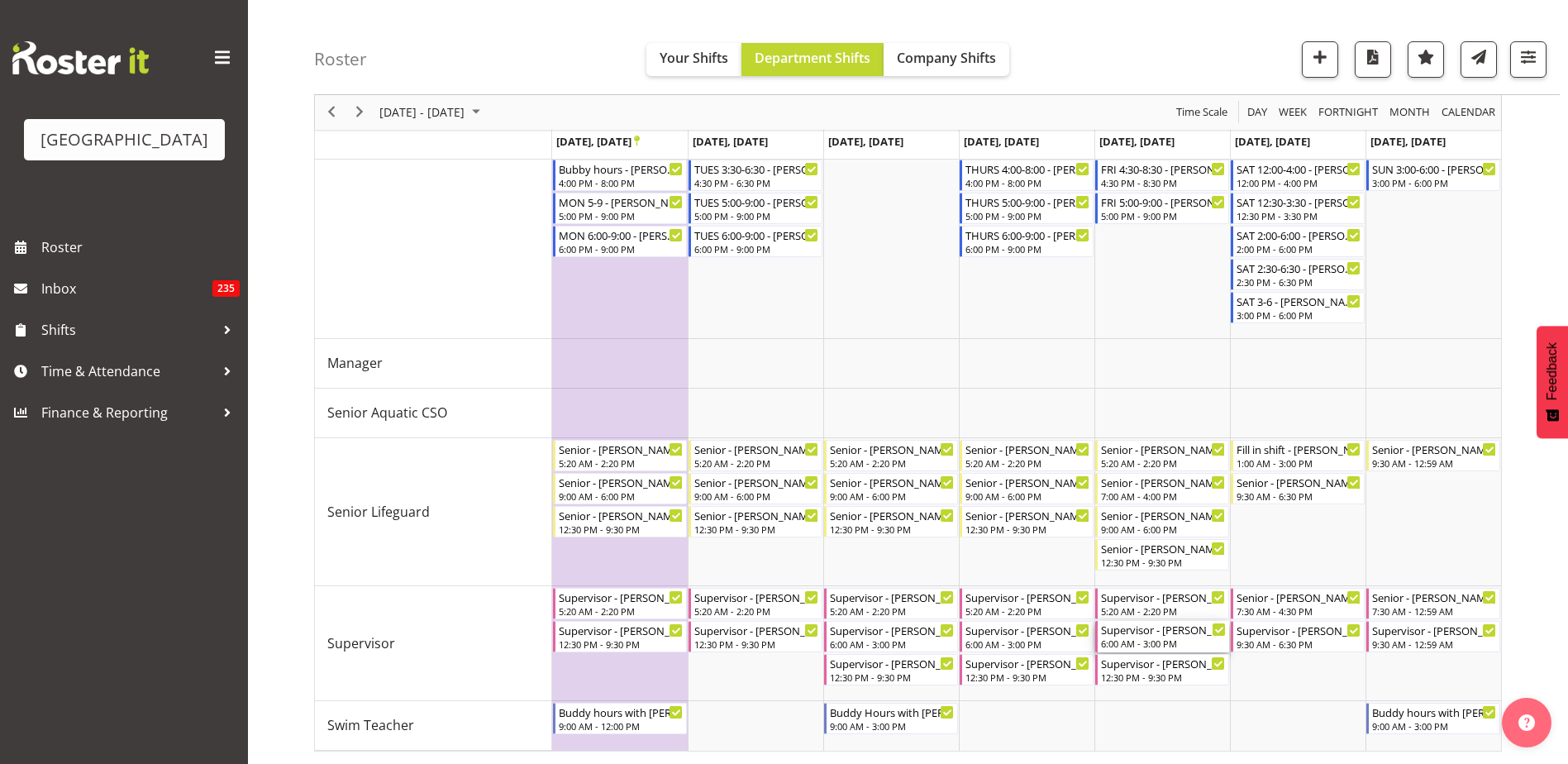
click at [1155, 637] on div "Supervisor - [PERSON_NAME] 6:00 AM - 3:00 PM" at bounding box center [1163, 636] width 125 height 31
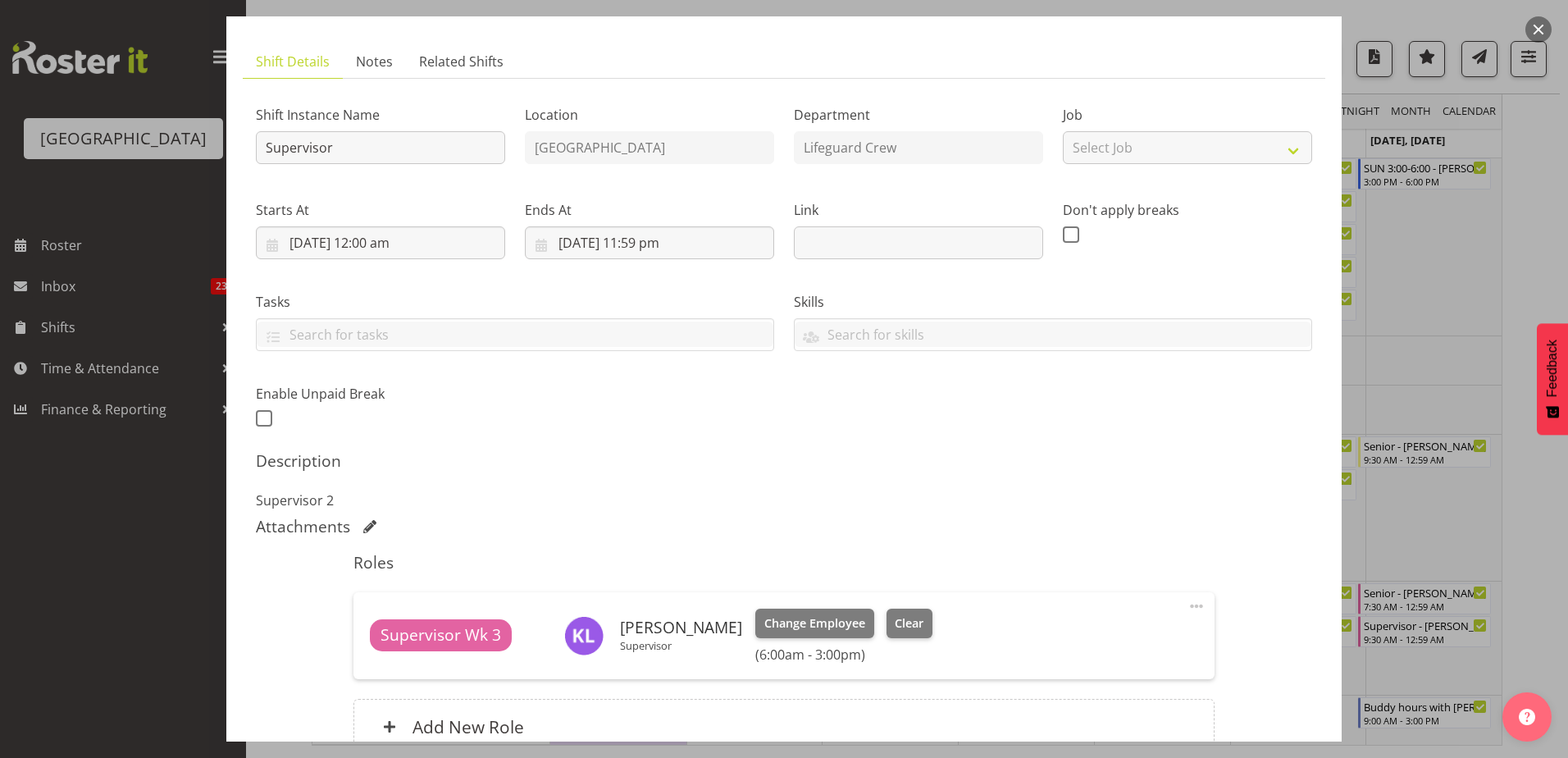
scroll to position [246, 0]
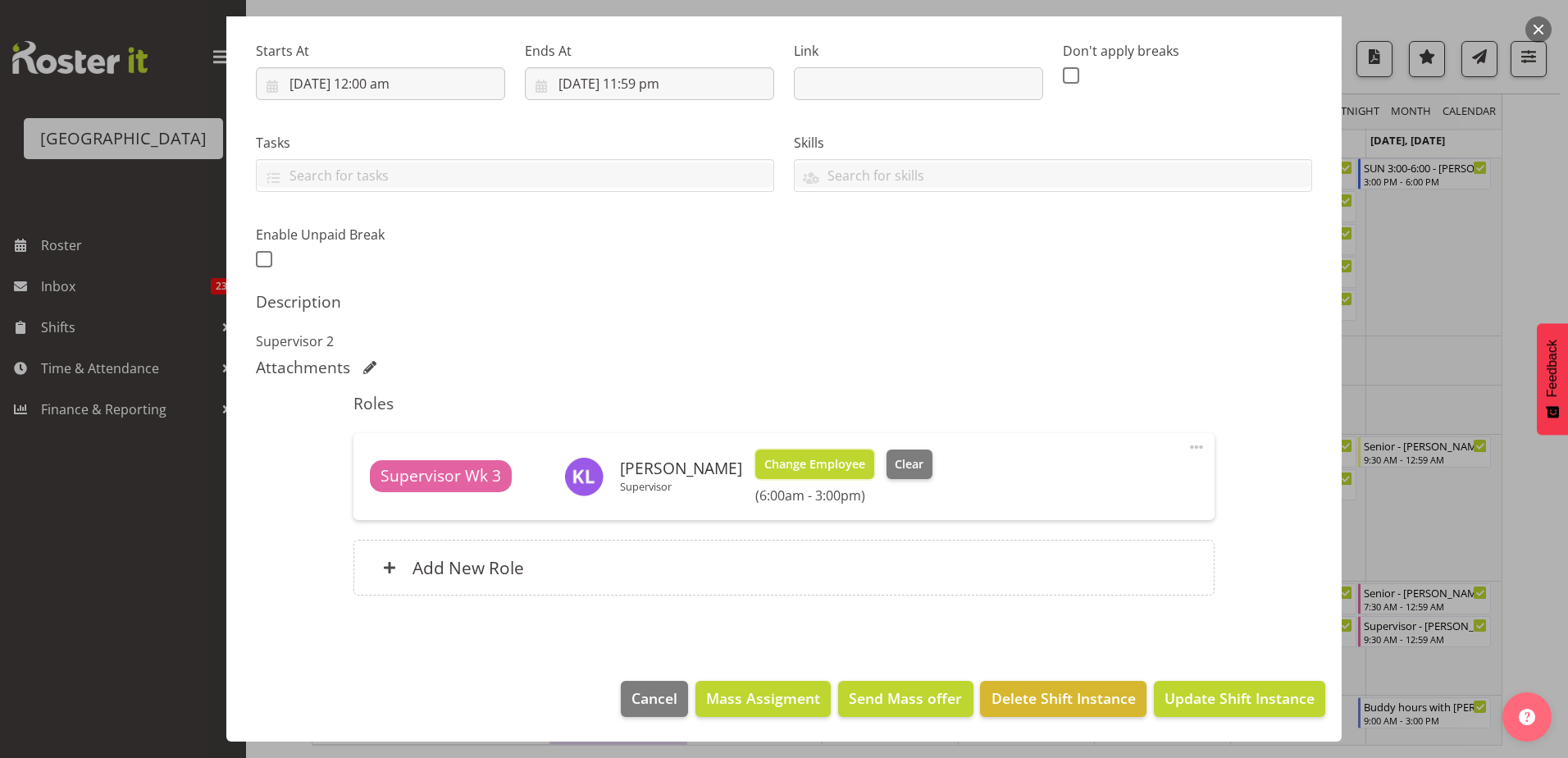
click at [780, 466] on span "Change Employee" at bounding box center [814, 464] width 100 height 18
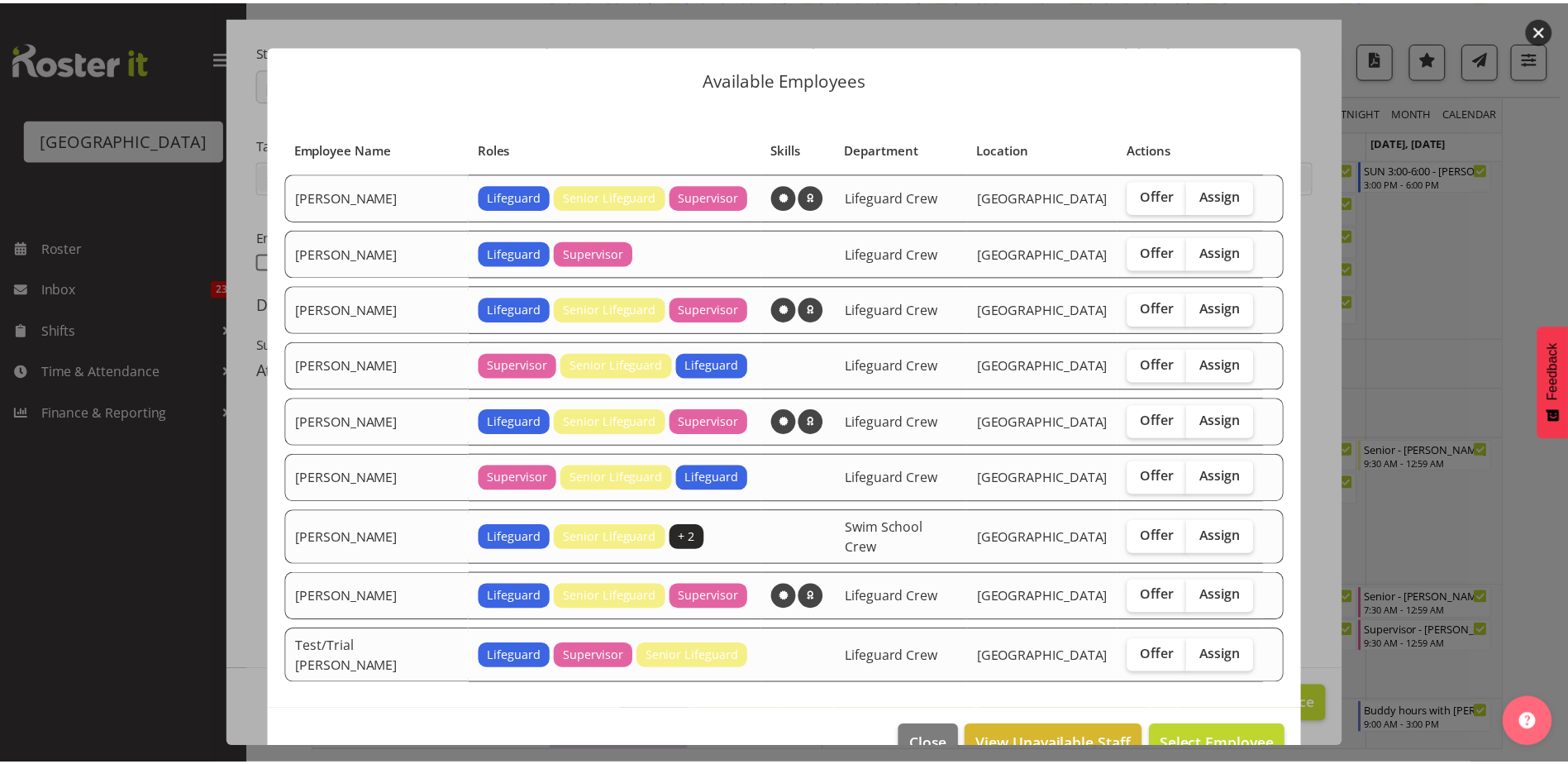
scroll to position [0, 0]
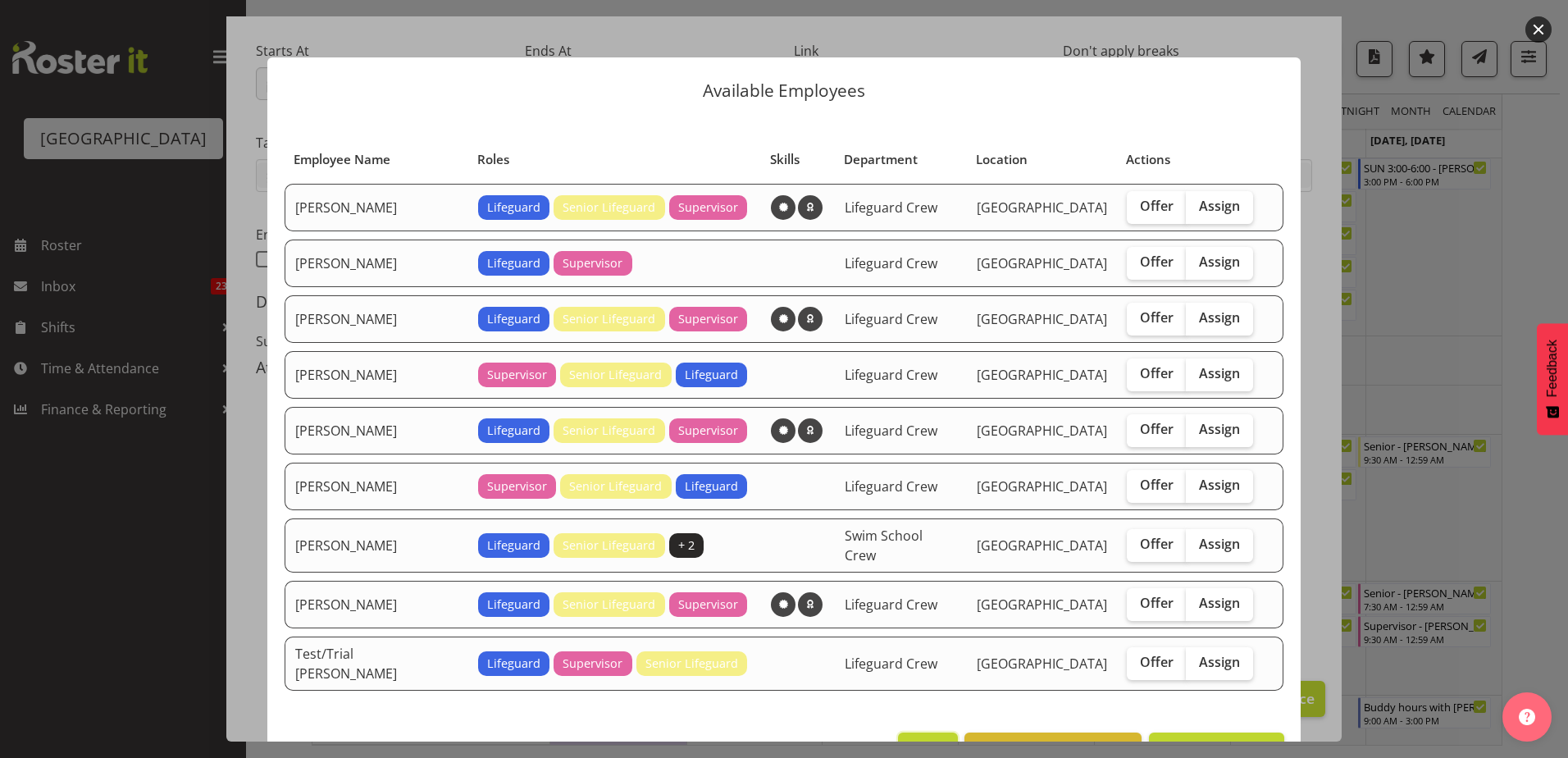
click at [914, 740] on span "Close" at bounding box center [927, 750] width 38 height 21
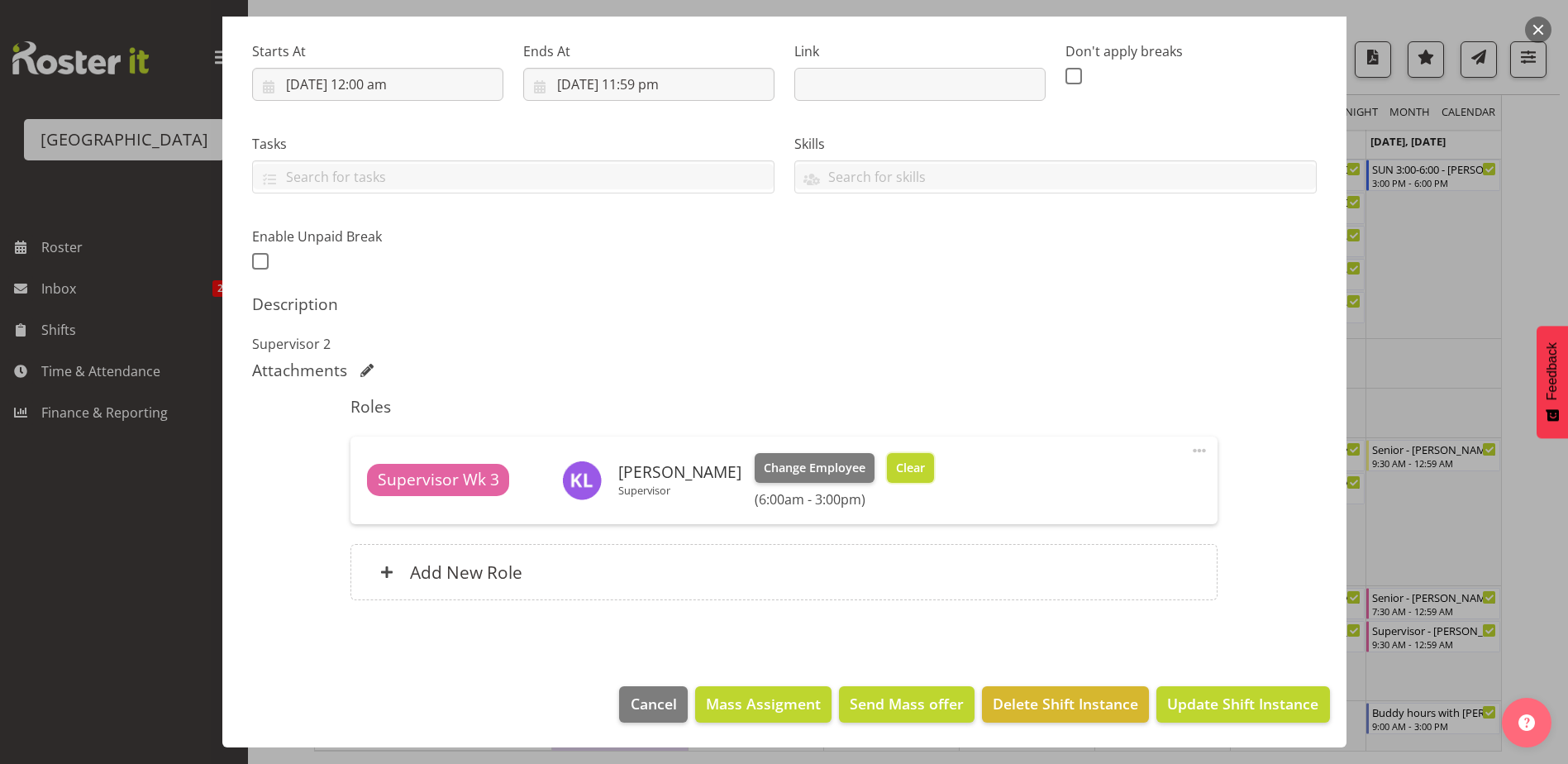
click at [887, 467] on button "Clear" at bounding box center [910, 467] width 47 height 29
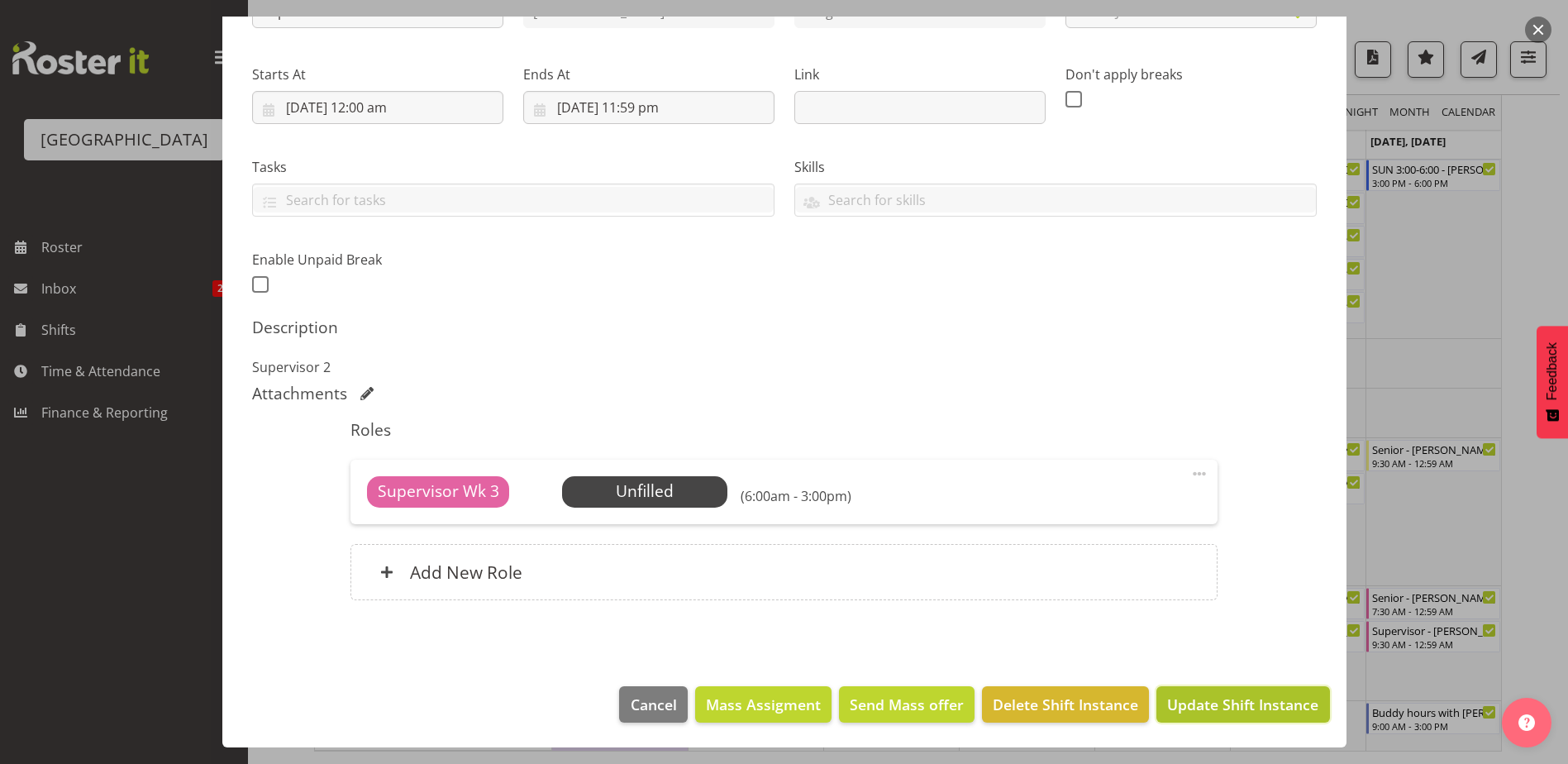
click at [1215, 700] on span "Update Shift Instance" at bounding box center [1243, 703] width 151 height 22
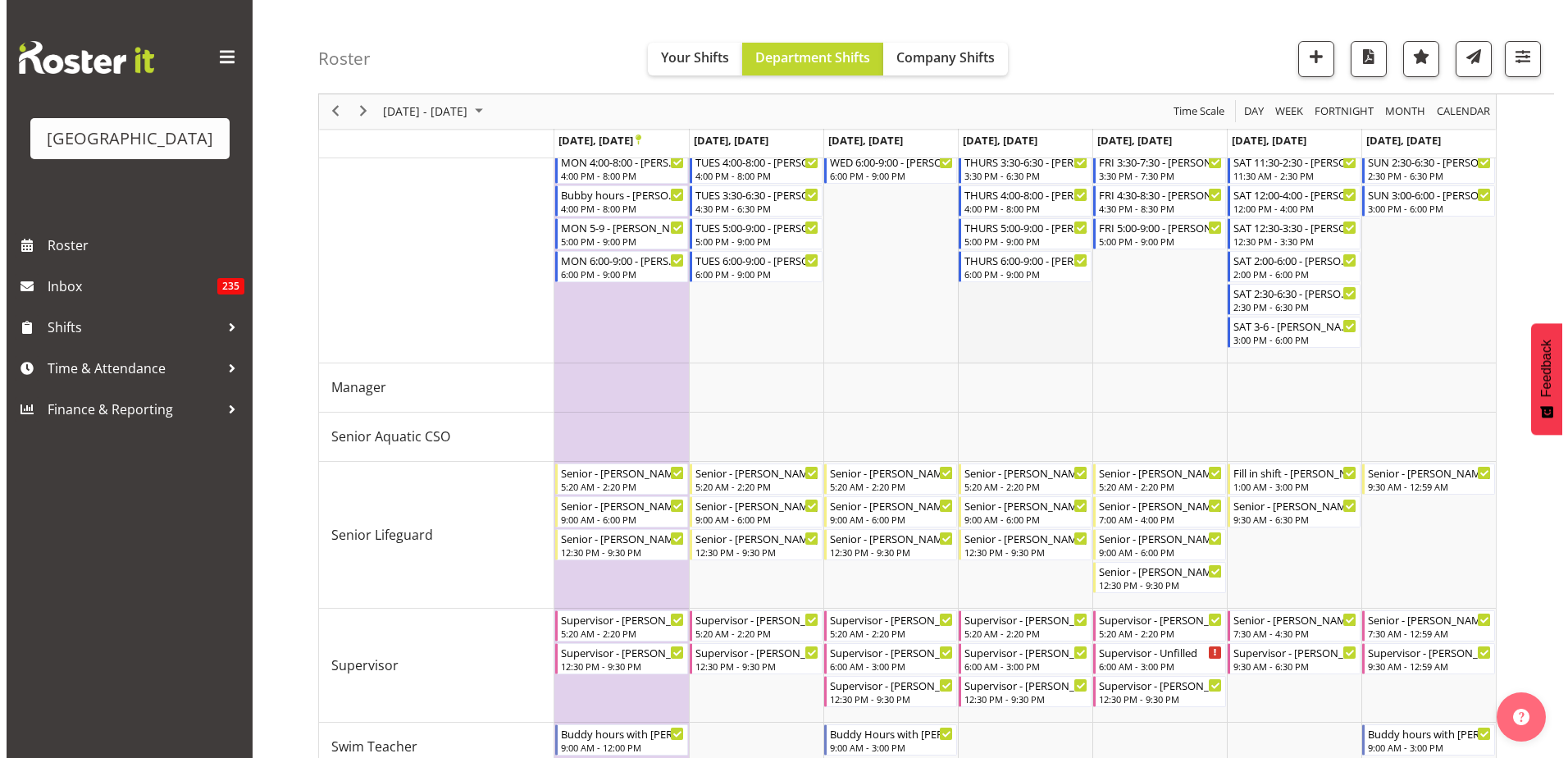
scroll to position [697, 0]
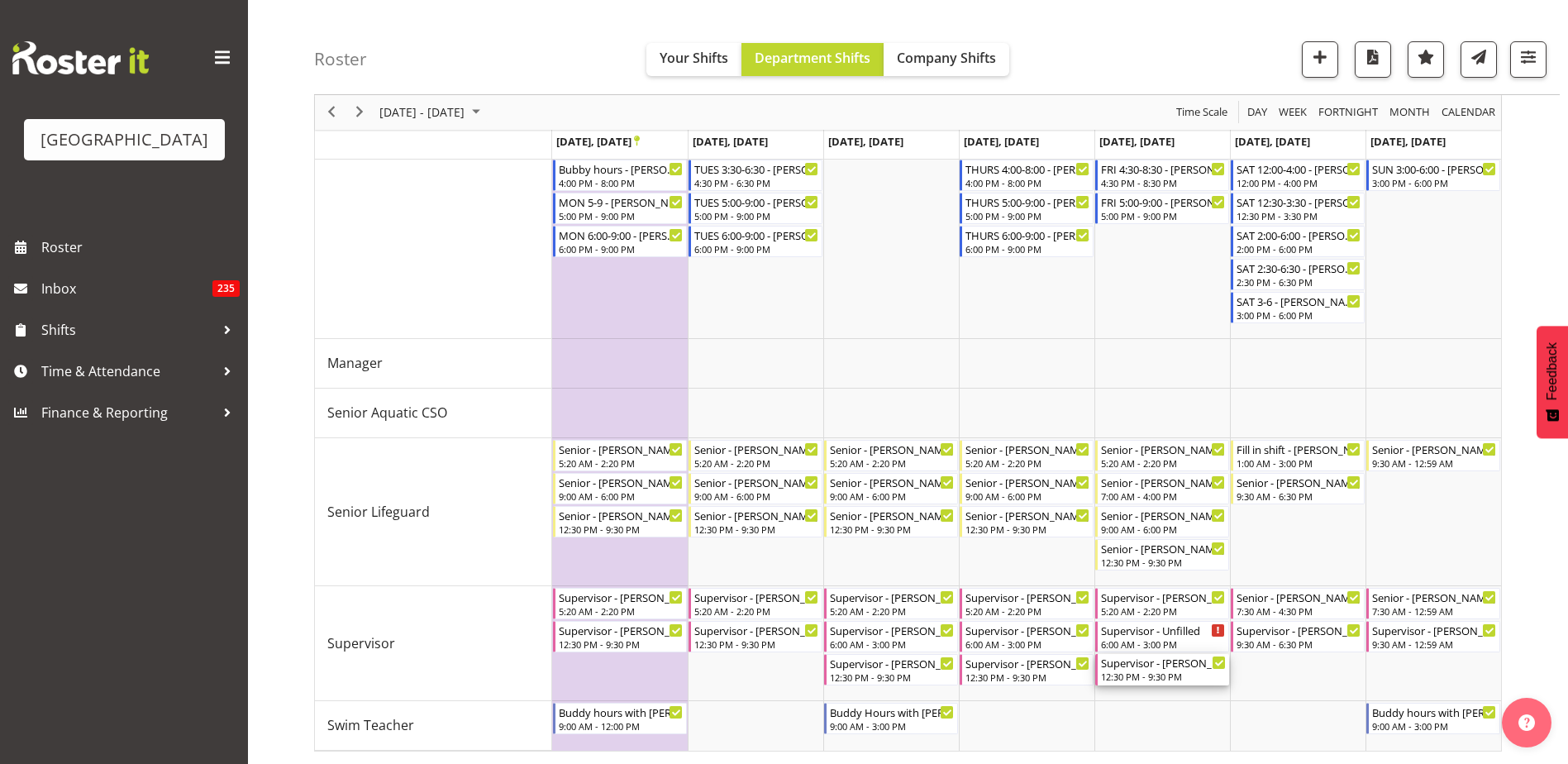
click at [1123, 672] on div "12:30 PM - 9:30 PM" at bounding box center [1163, 676] width 125 height 13
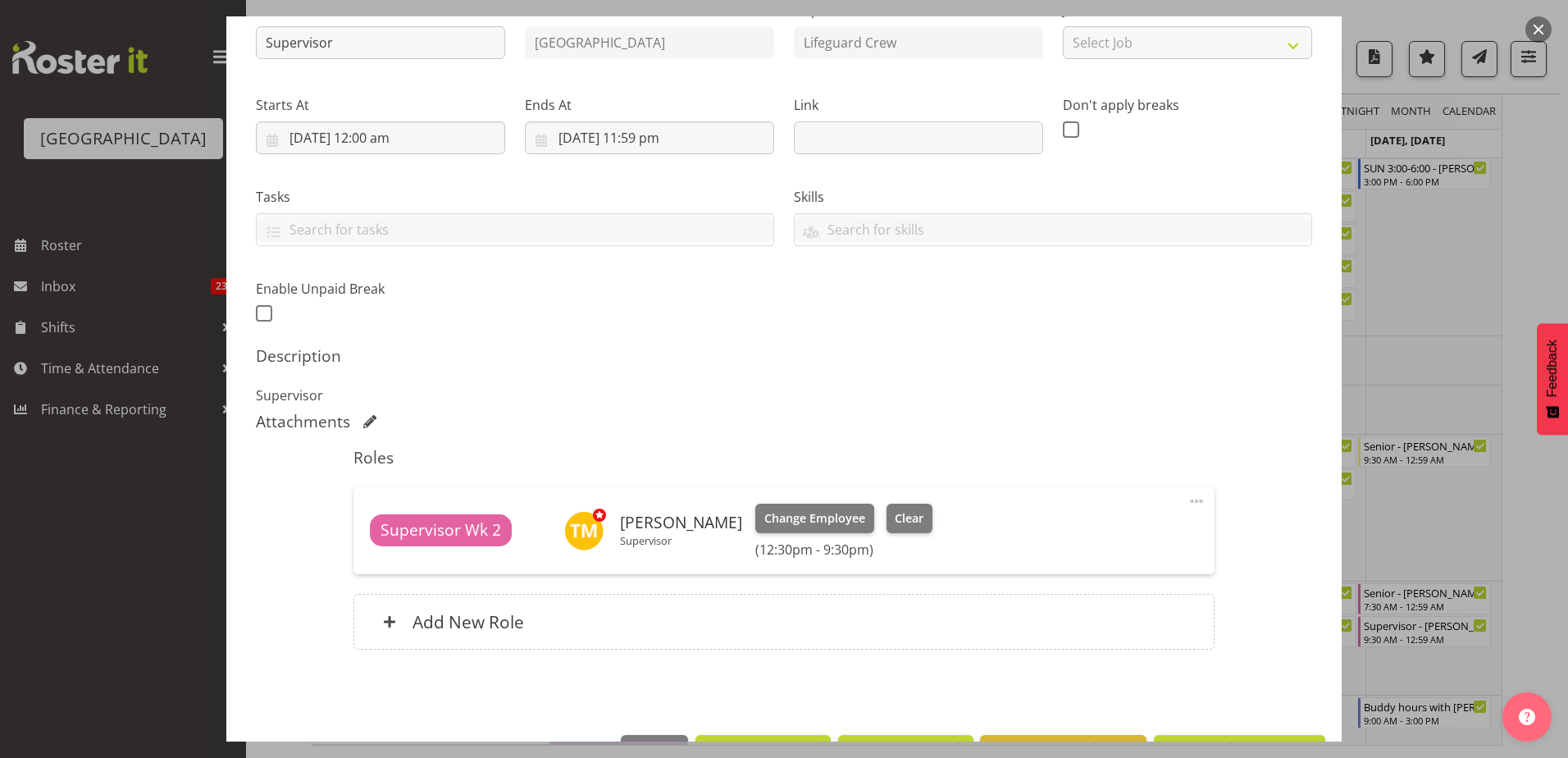
scroll to position [246, 0]
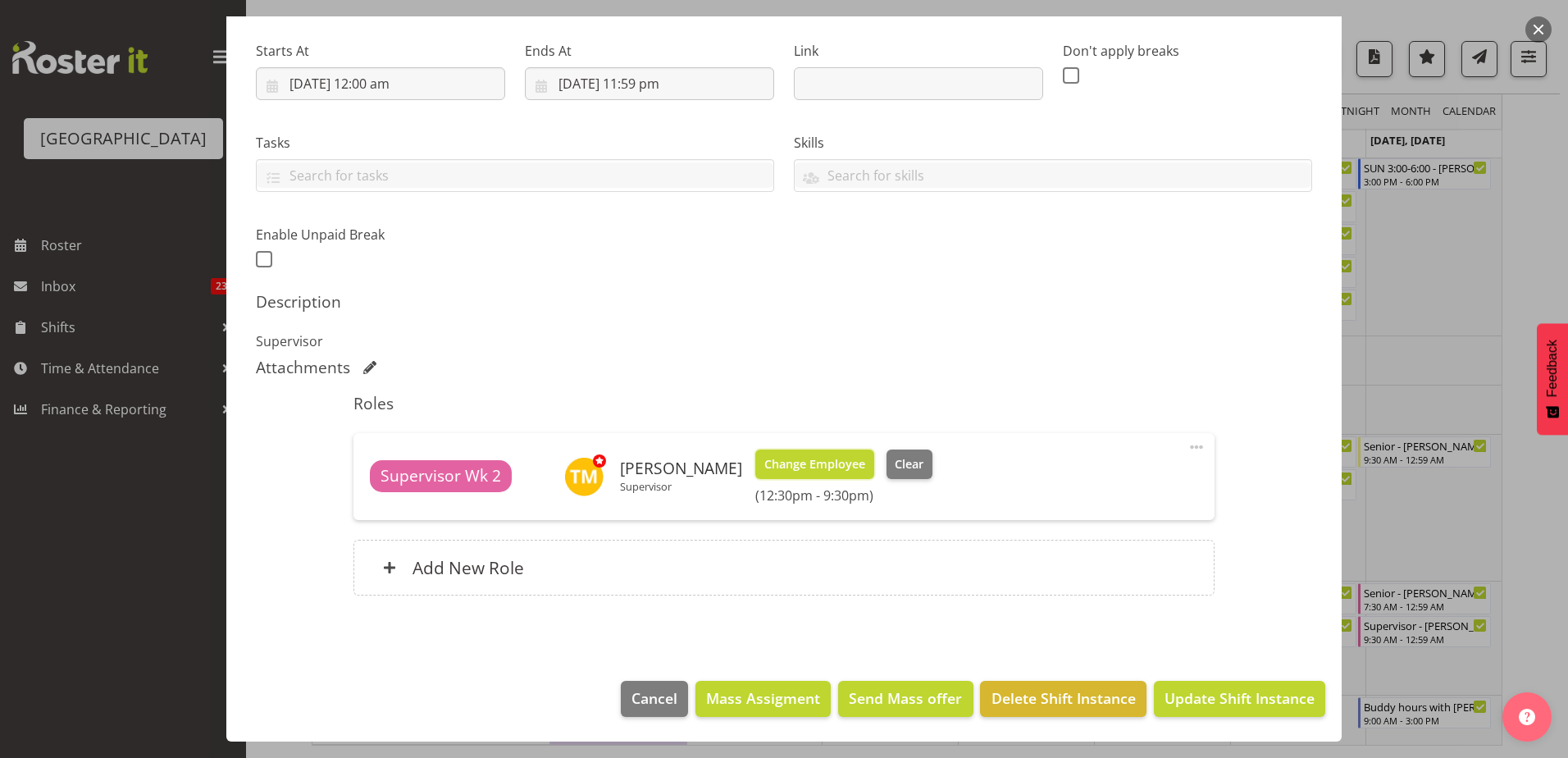
click at [831, 458] on span "Change Employee" at bounding box center [814, 464] width 100 height 18
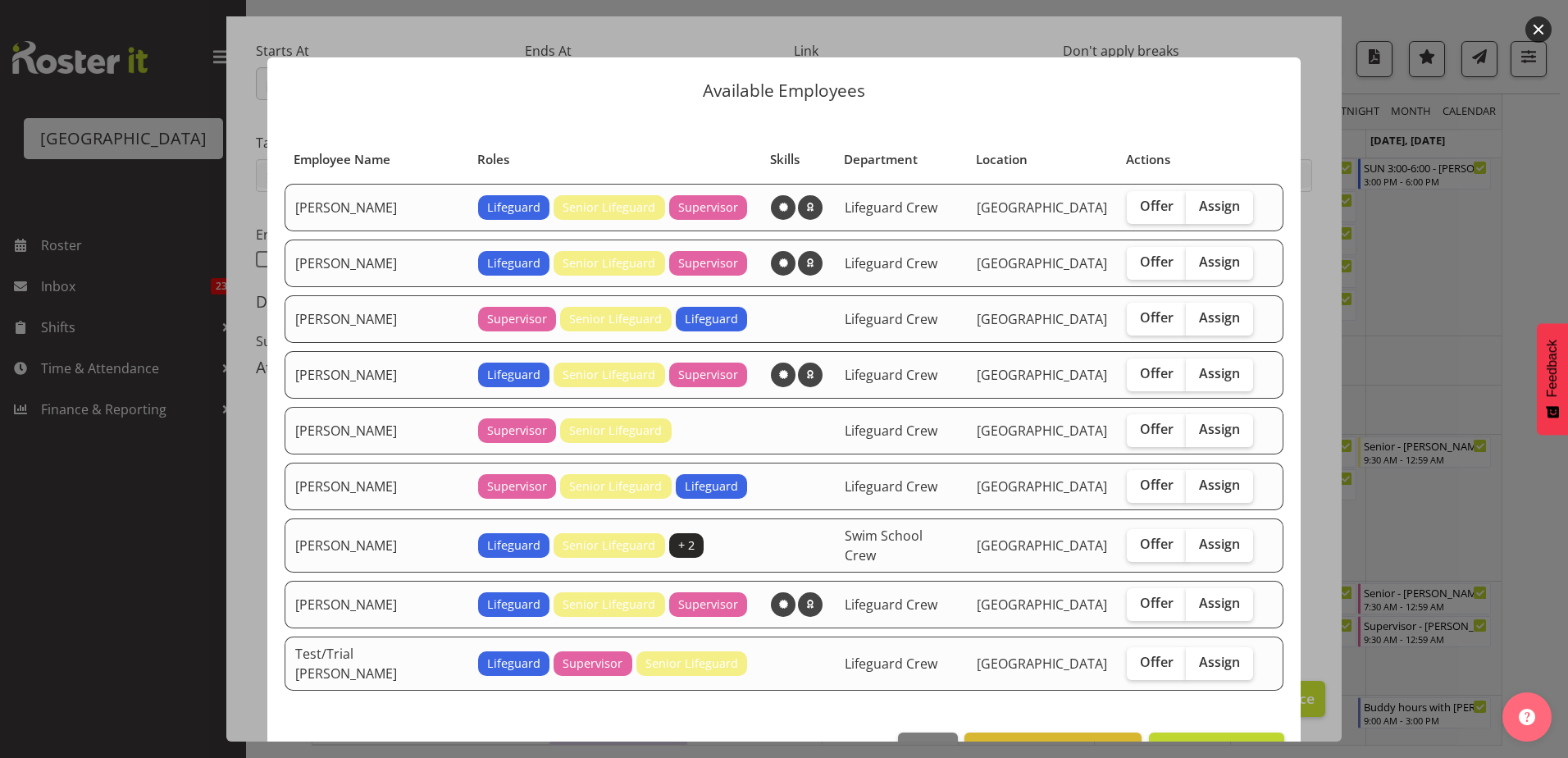
drag, startPoint x: 1176, startPoint y: 431, endPoint x: 973, endPoint y: 429, distance: 203.0
click at [1199, 432] on span "Assign" at bounding box center [1219, 428] width 41 height 16
click at [1186, 432] on input "Assign" at bounding box center [1191, 429] width 10 height 10
checkbox input "true"
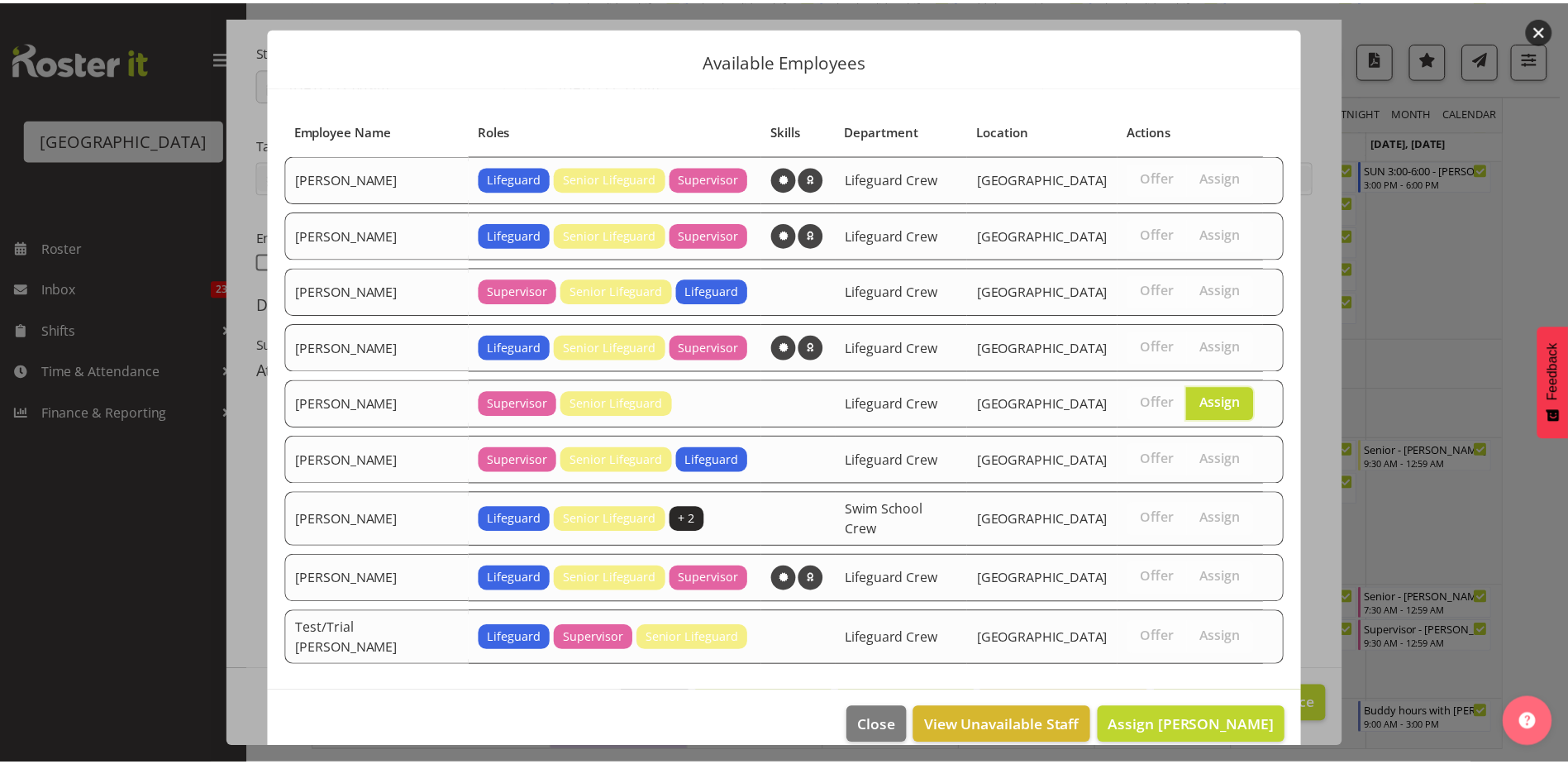
scroll to position [39, 0]
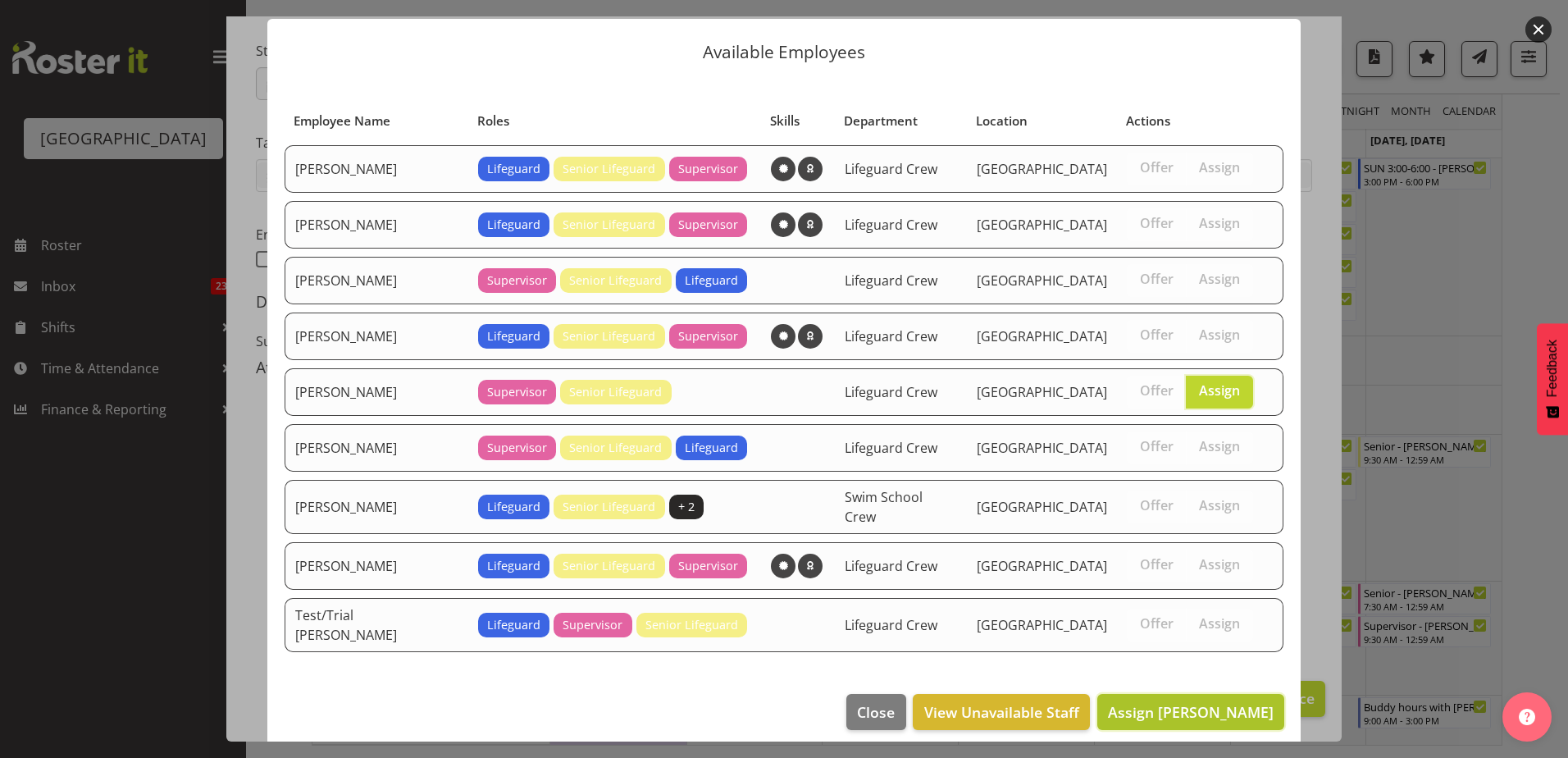
click at [1159, 710] on button "Assign [PERSON_NAME]" at bounding box center [1191, 712] width 187 height 36
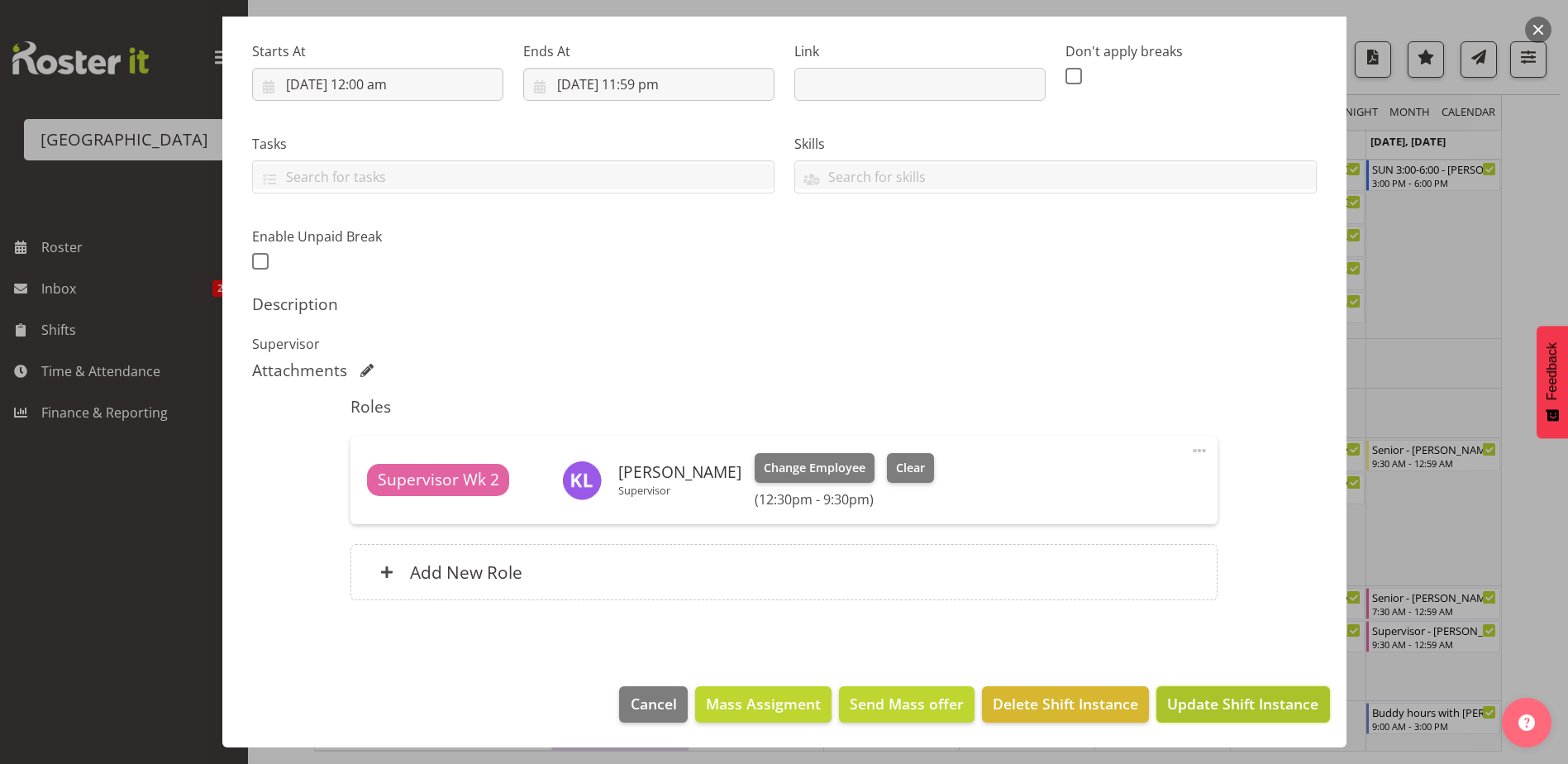
click at [1193, 696] on span "Update Shift Instance" at bounding box center [1243, 703] width 151 height 22
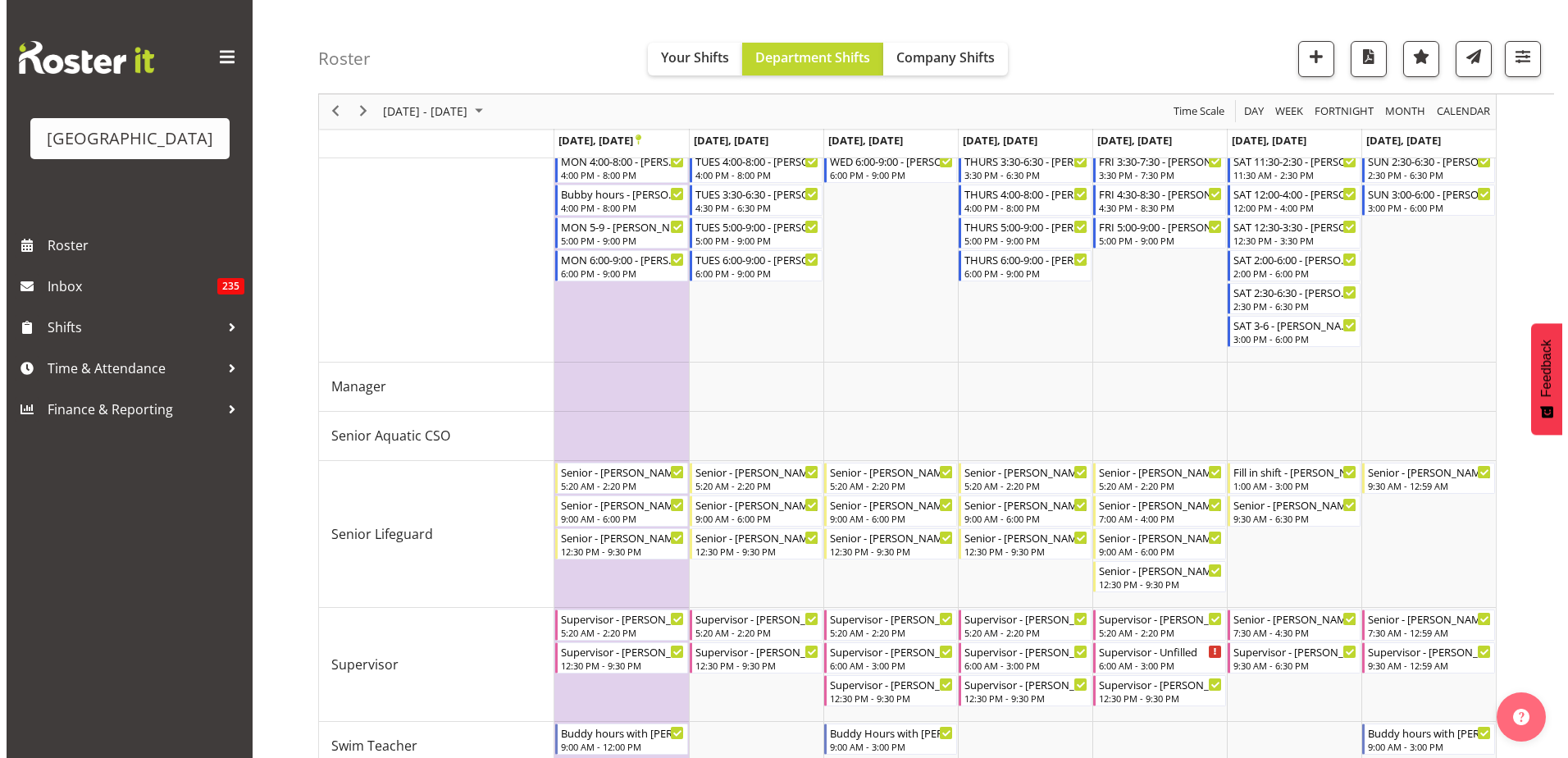
scroll to position [697, 0]
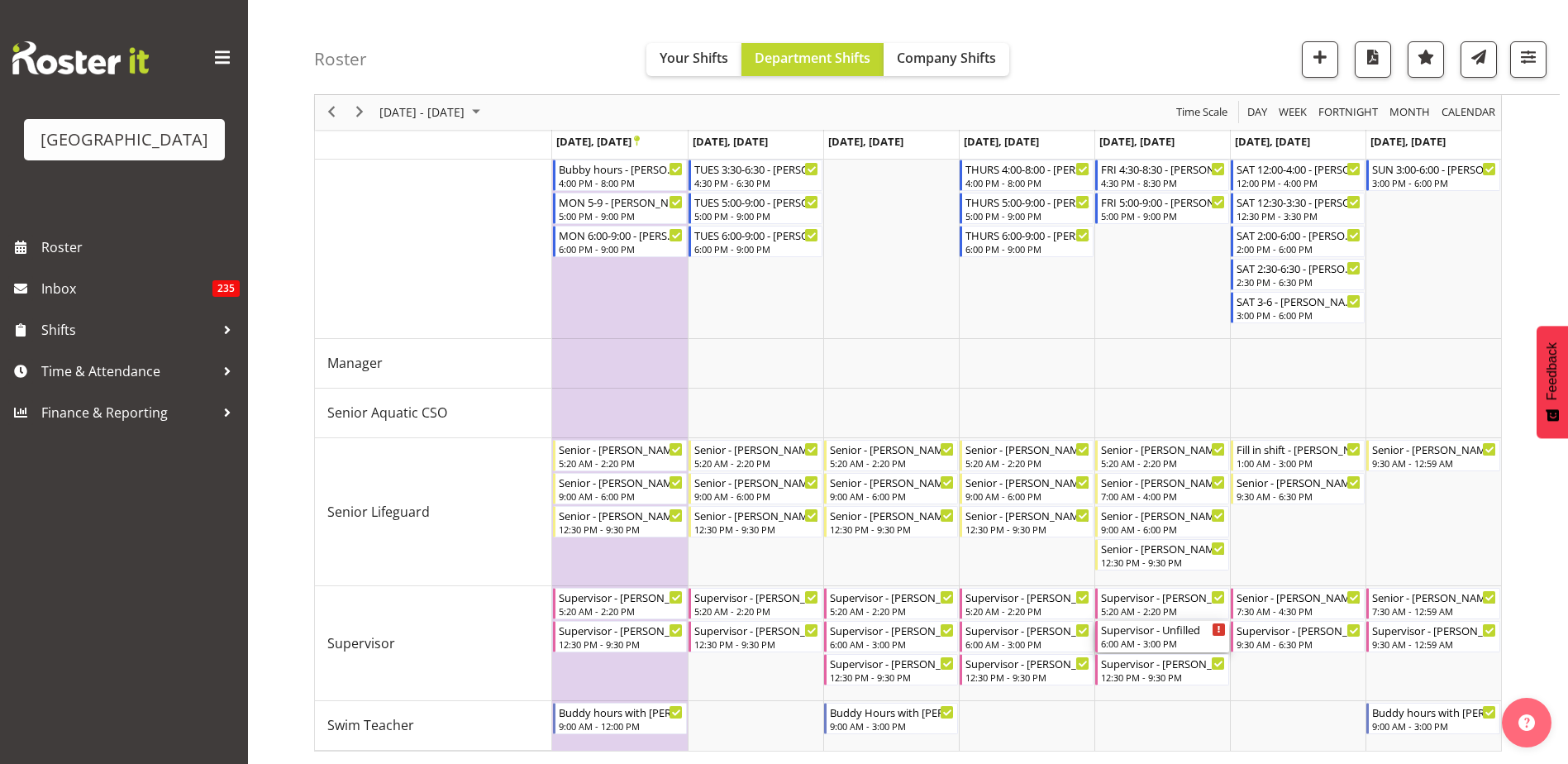
click at [1181, 632] on div "Supervisor - Unfilled" at bounding box center [1163, 628] width 125 height 16
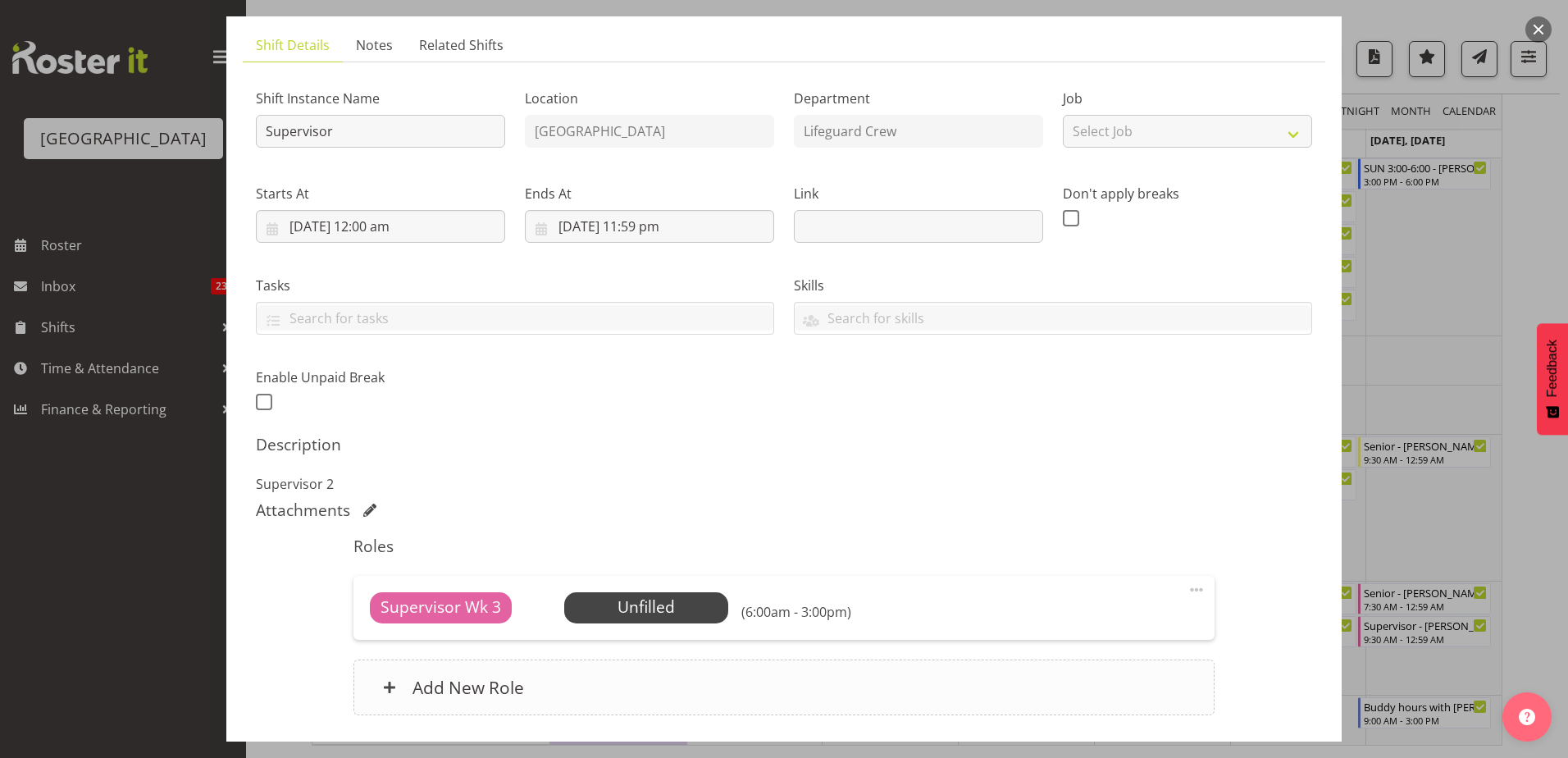
scroll to position [223, 0]
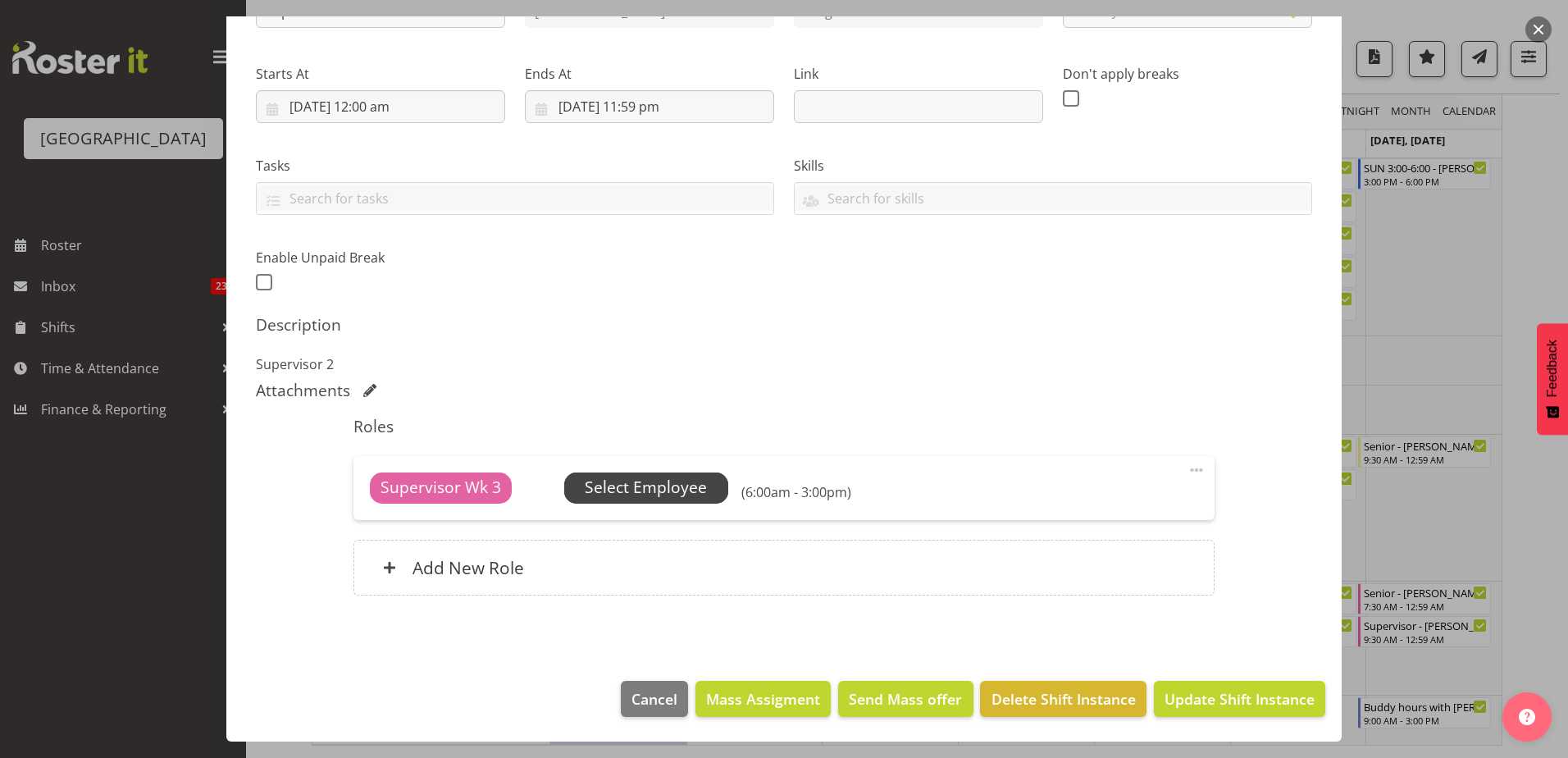
click at [672, 482] on span "Select Employee" at bounding box center [646, 488] width 122 height 24
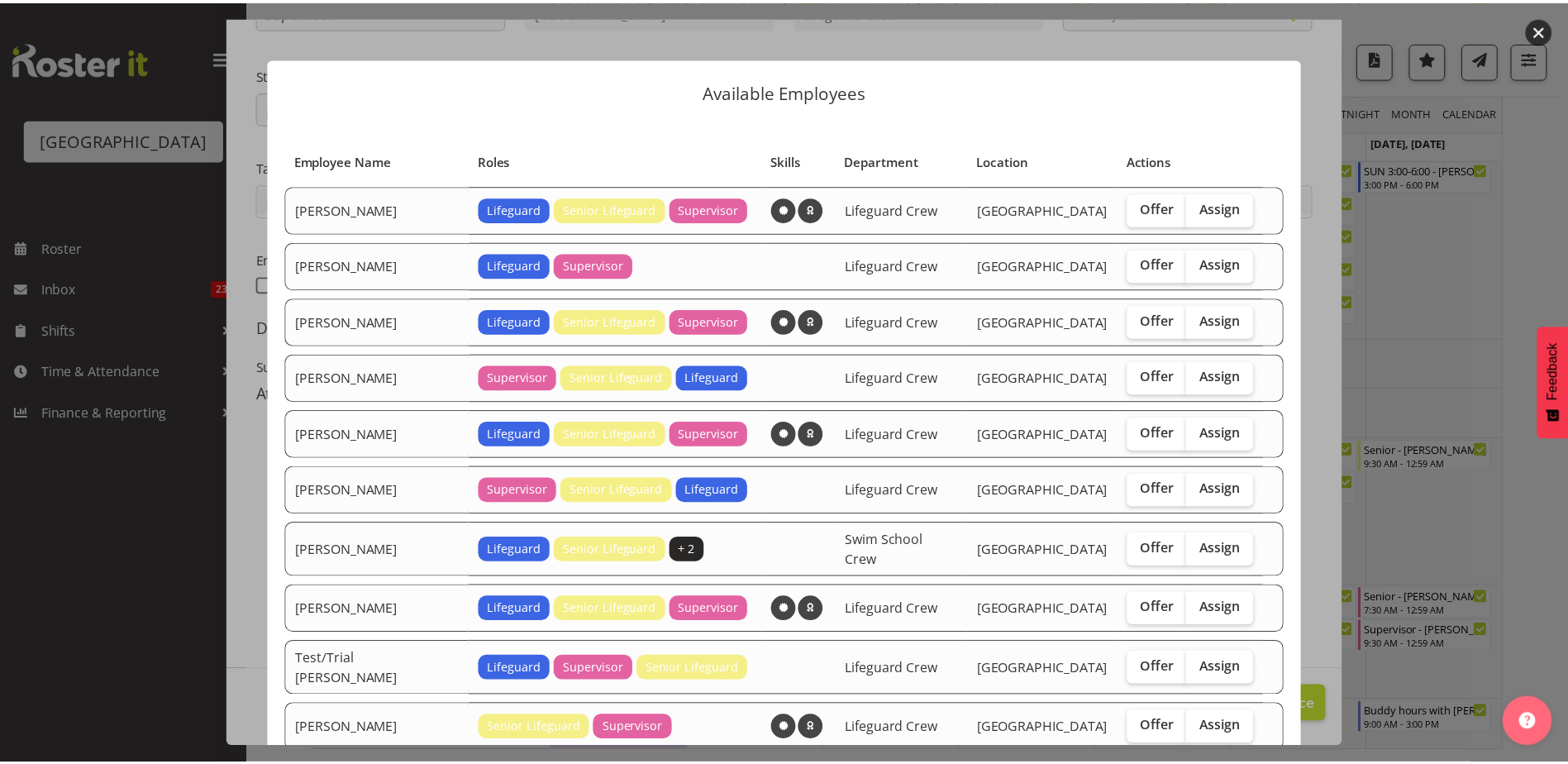
scroll to position [95, 0]
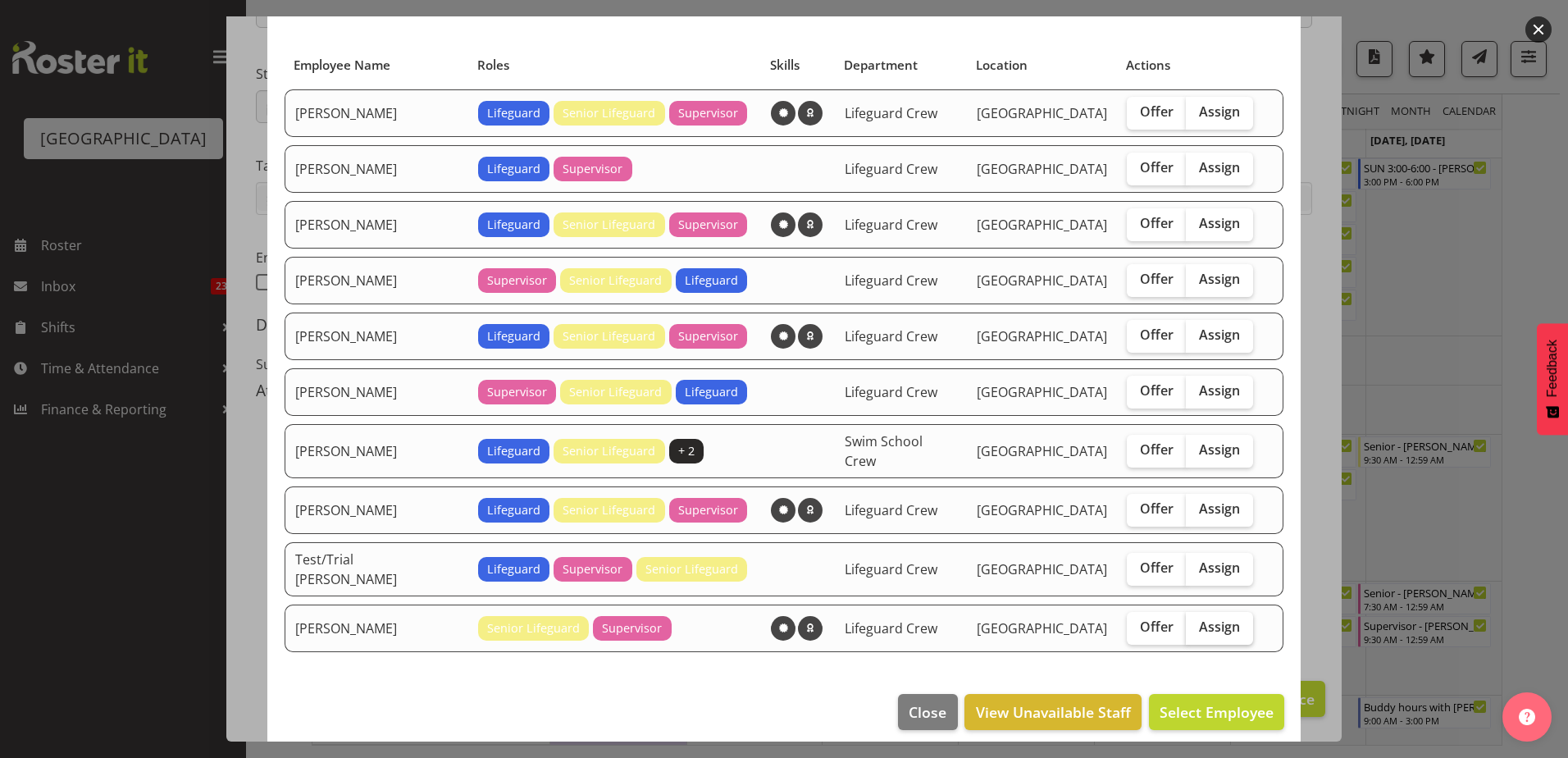
click at [1199, 618] on span "Assign" at bounding box center [1219, 626] width 41 height 16
click at [1189, 622] on input "Assign" at bounding box center [1191, 627] width 10 height 10
checkbox input "true"
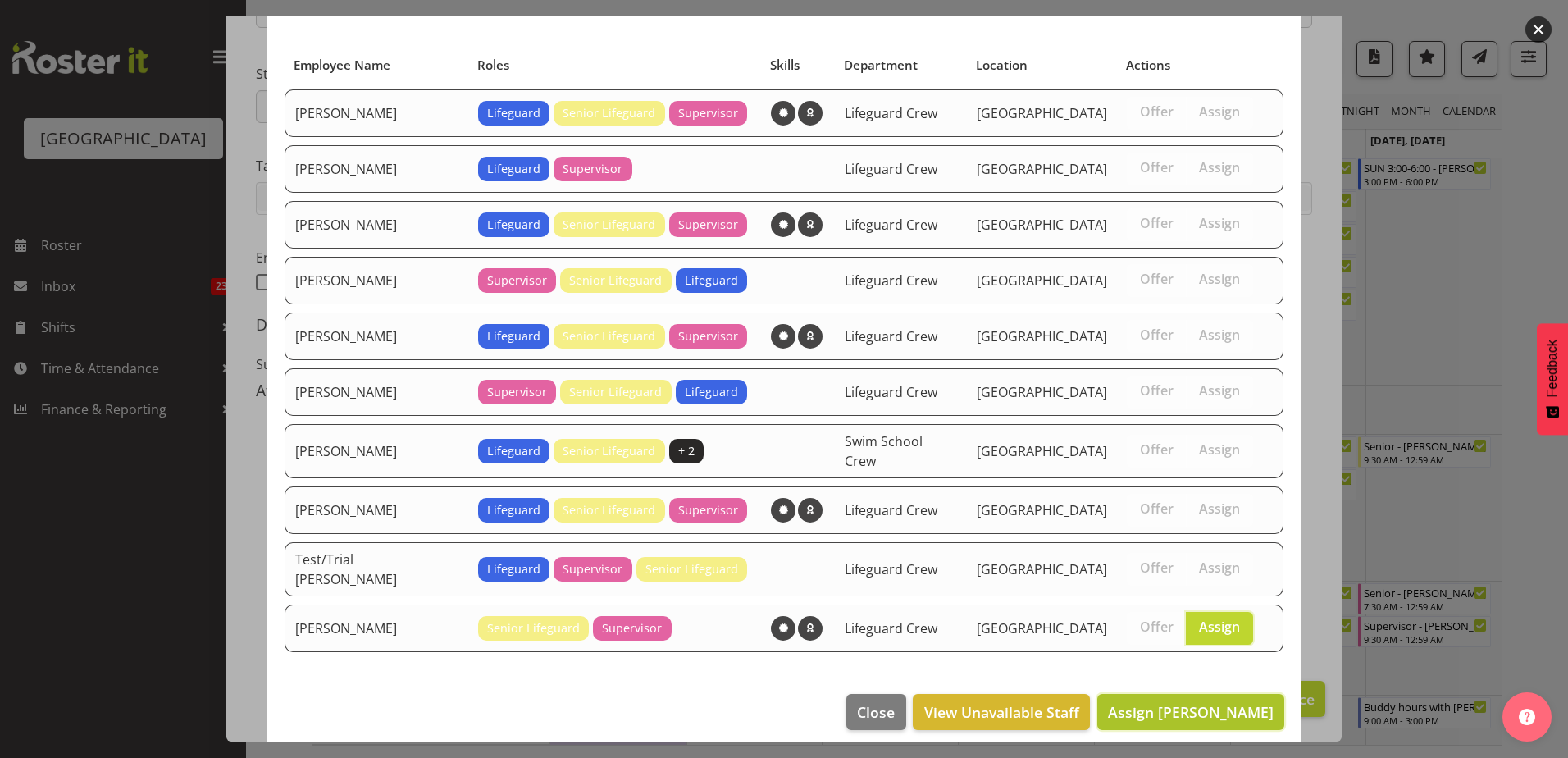
click at [1215, 702] on span "Assign [PERSON_NAME]" at bounding box center [1190, 712] width 166 height 20
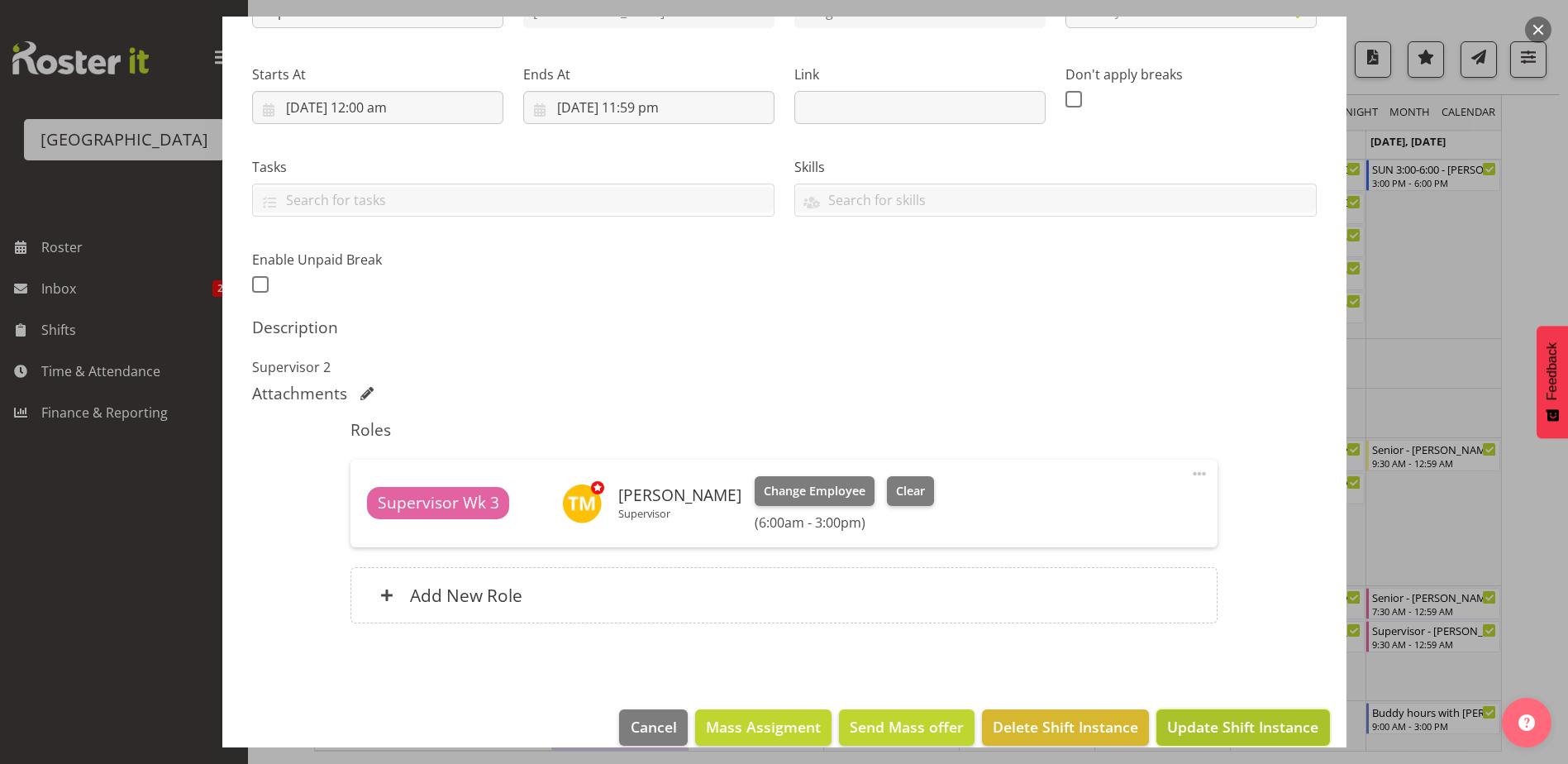
click at [1237, 723] on span "Update Shift Instance" at bounding box center [1243, 726] width 151 height 22
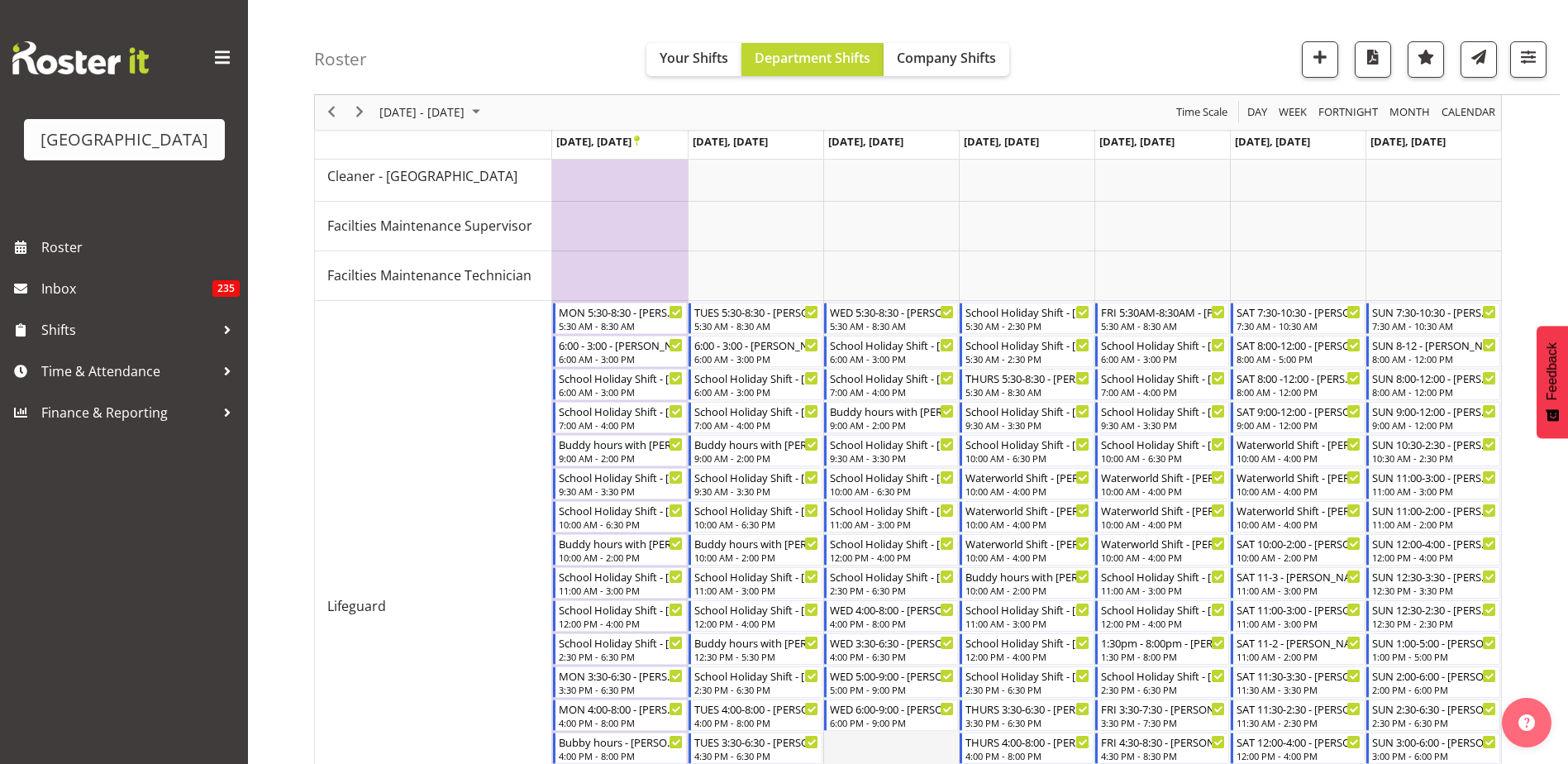
scroll to position [124, 0]
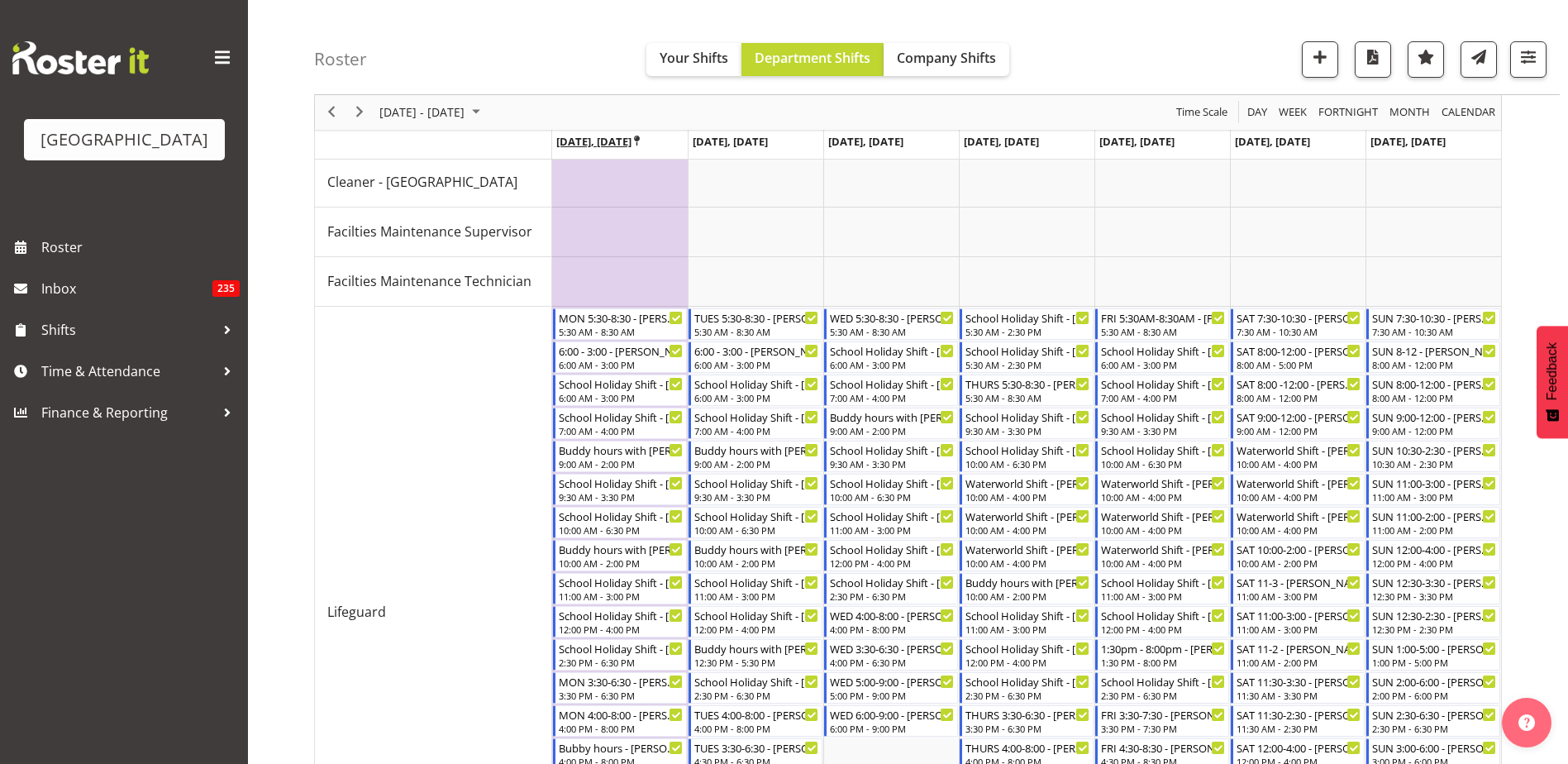
click at [639, 141] on icon "Timeline Week of September 25, 2025" at bounding box center [637, 142] width 6 height 10
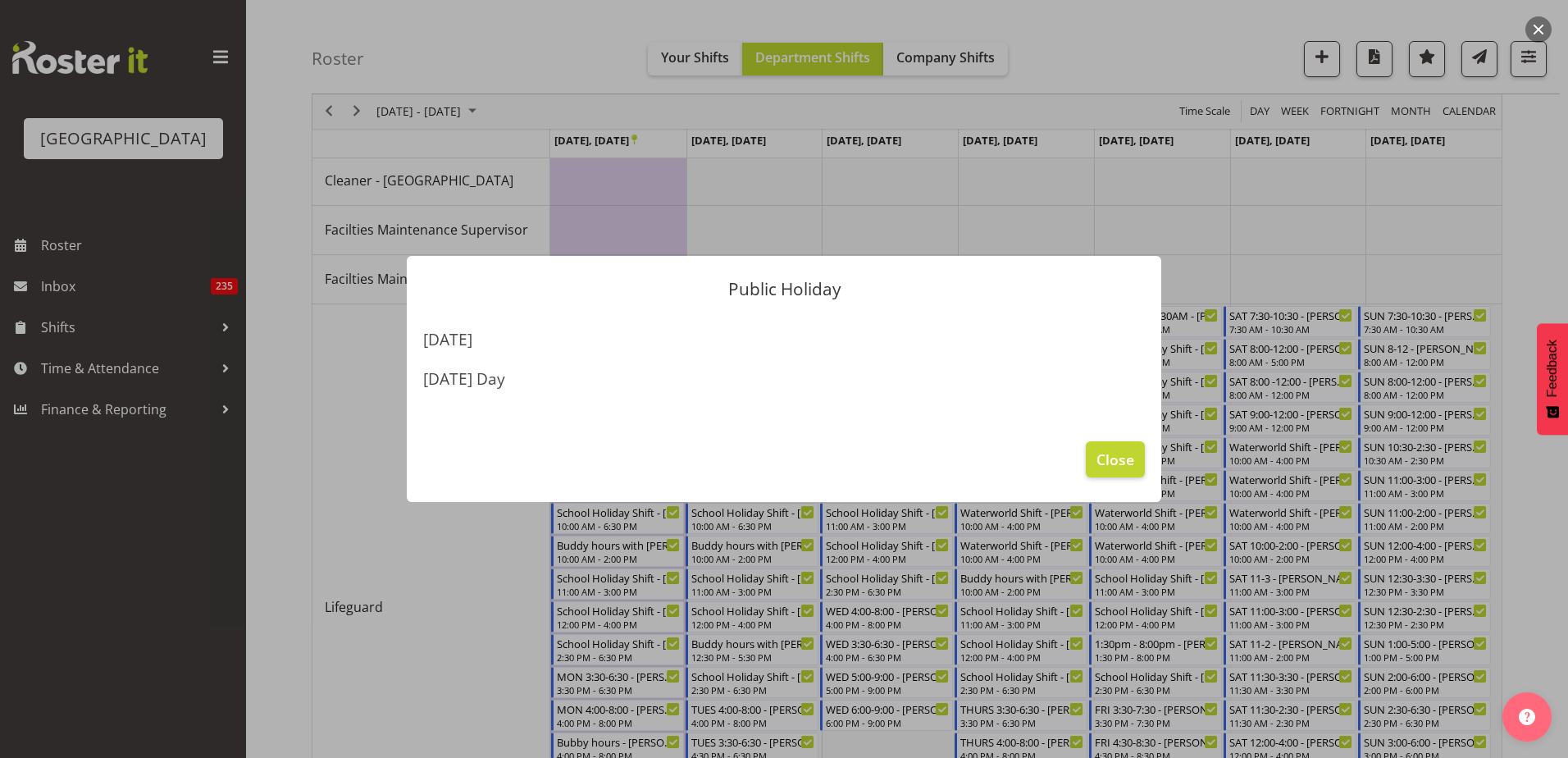
drag, startPoint x: 416, startPoint y: 374, endPoint x: 680, endPoint y: 397, distance: 265.0
click at [680, 397] on section "[DATE] [DATE] Day" at bounding box center [784, 369] width 755 height 112
click at [1090, 457] on button "Close" at bounding box center [1115, 459] width 59 height 36
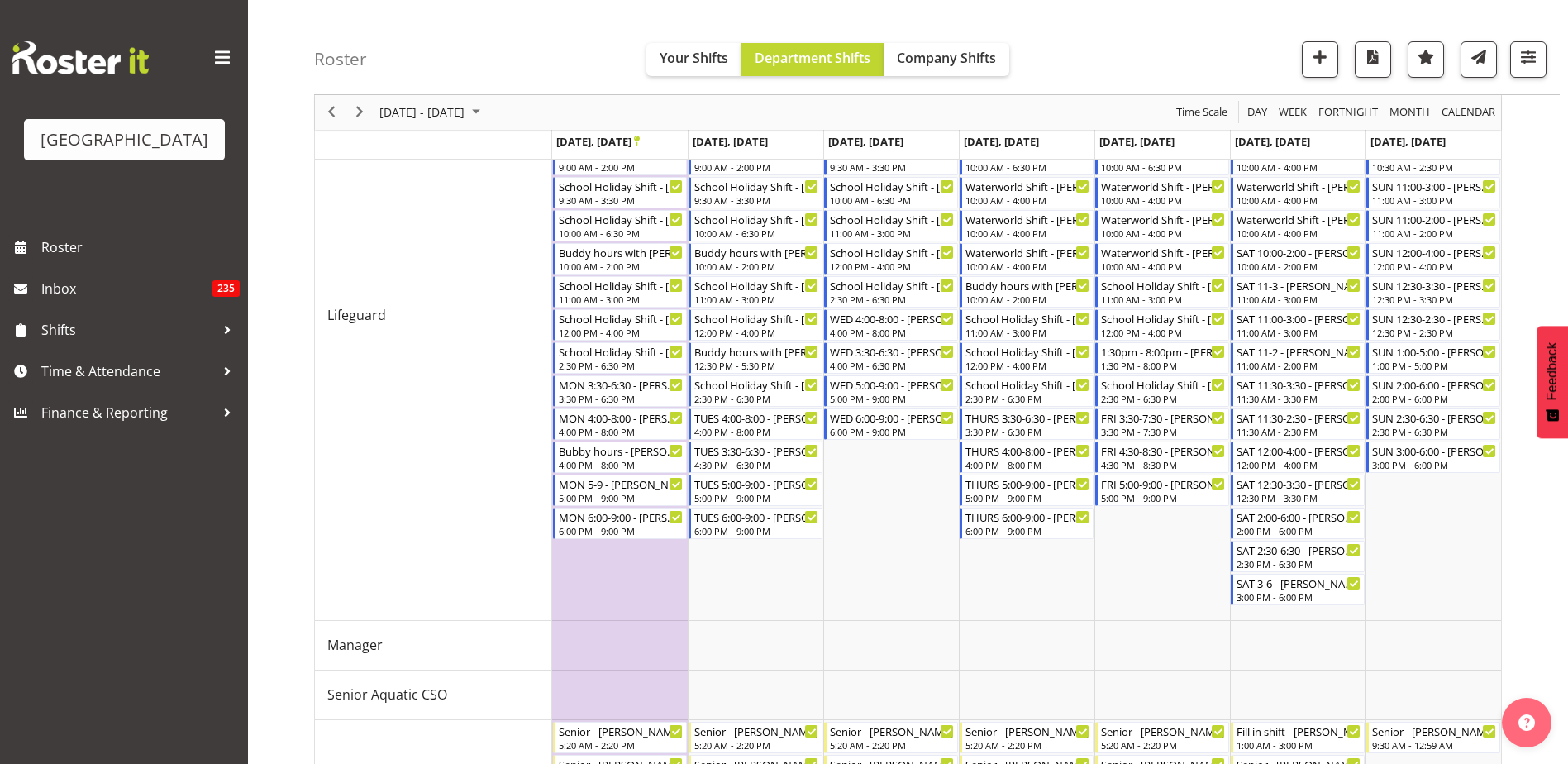
scroll to position [289, 0]
